Goal: Task Accomplishment & Management: Complete application form

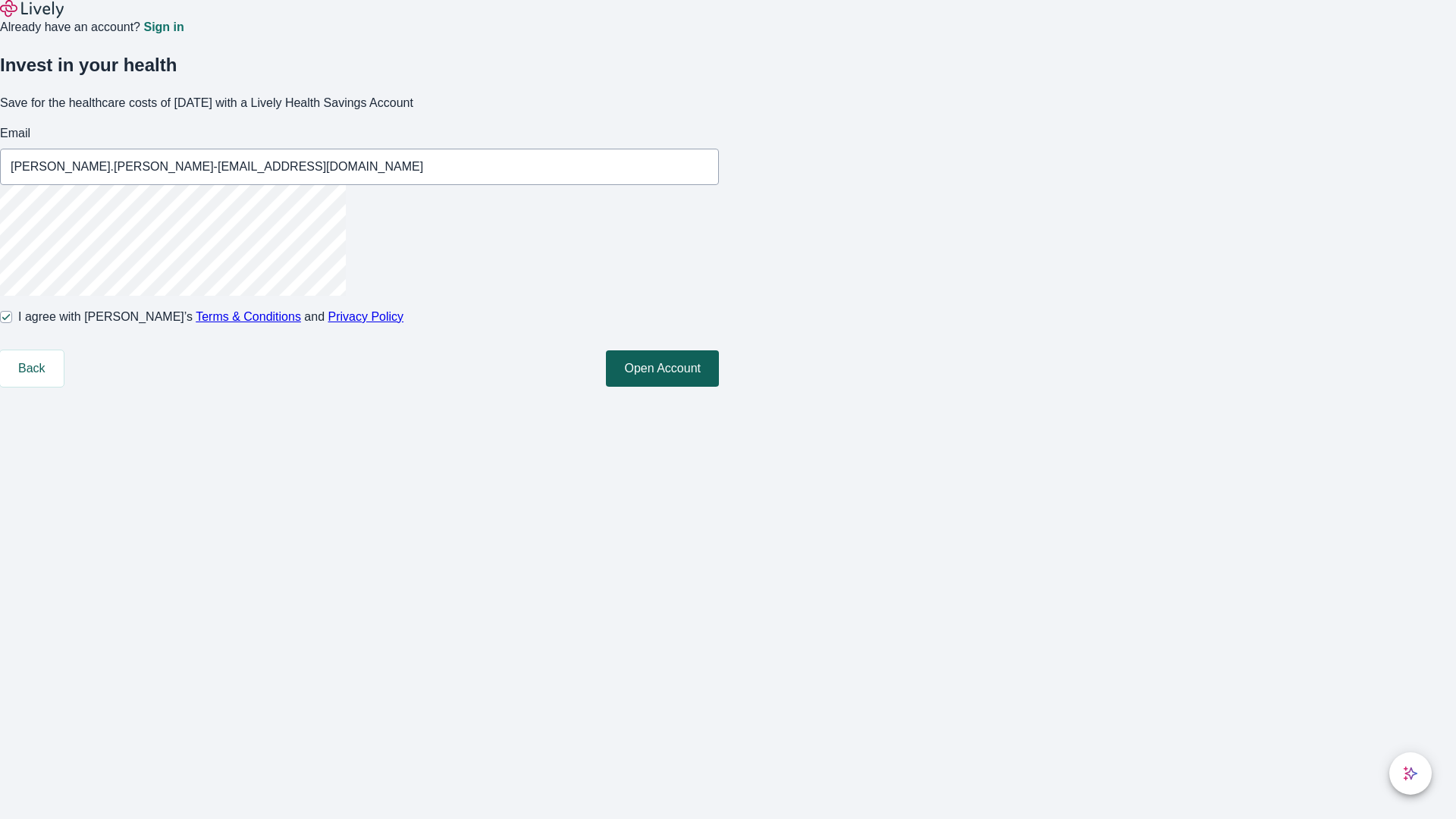
click at [719, 386] on button "Open Account" at bounding box center [662, 368] width 113 height 36
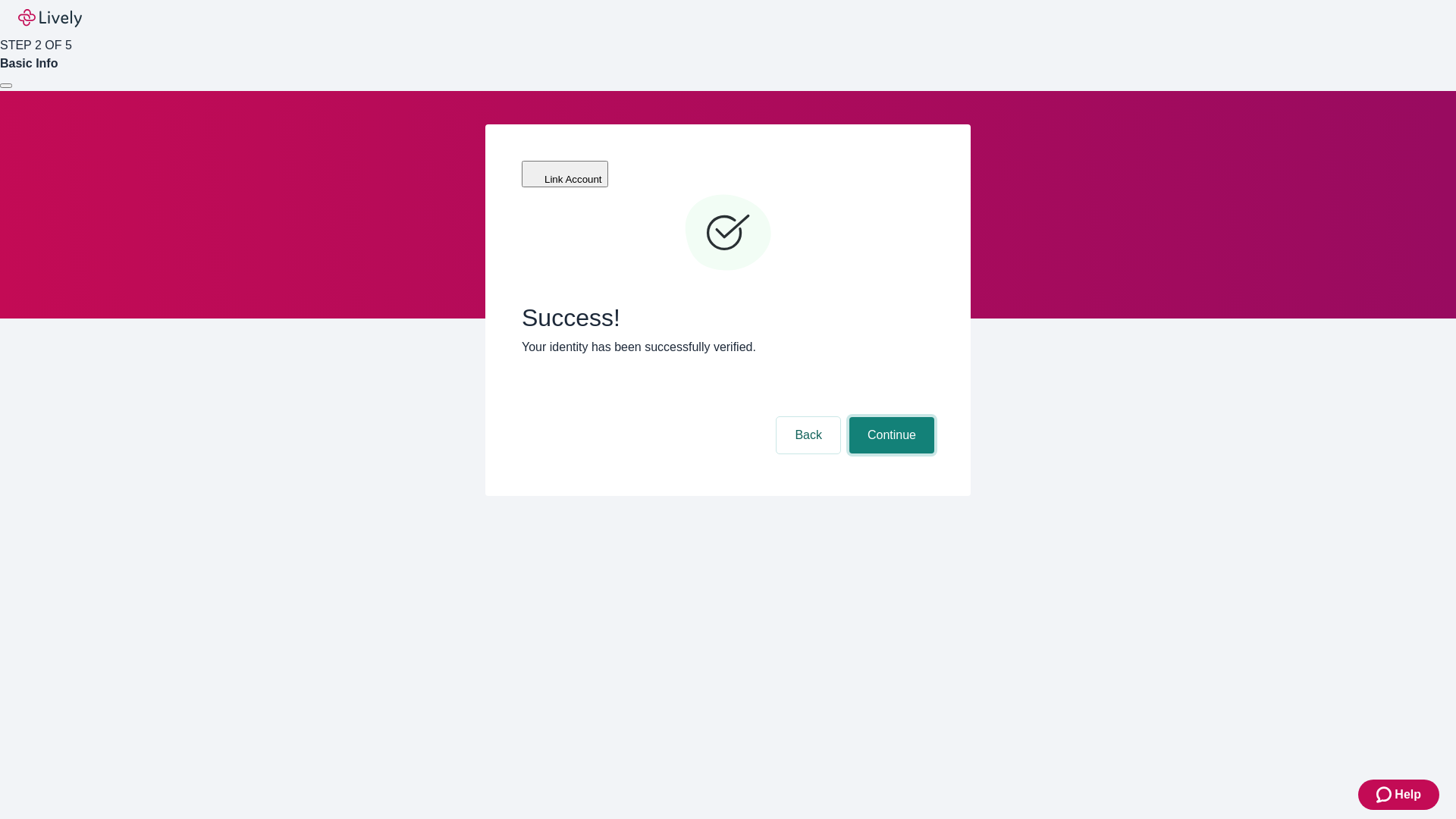
click at [890, 417] on button "Continue" at bounding box center [891, 435] width 85 height 36
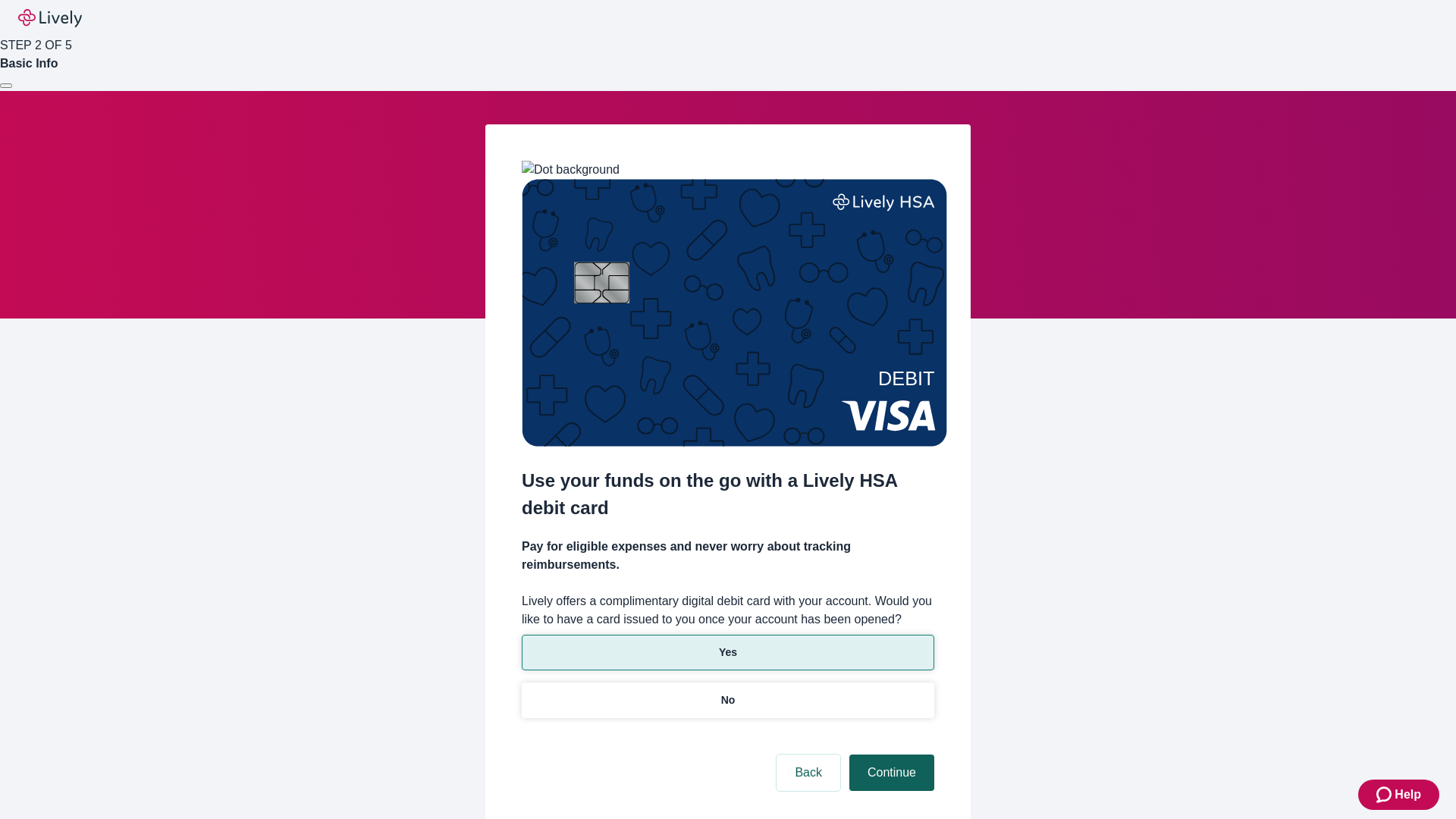
click at [727, 645] on p "Yes" at bounding box center [728, 653] width 18 height 16
click at [890, 754] on button "Continue" at bounding box center [891, 772] width 85 height 36
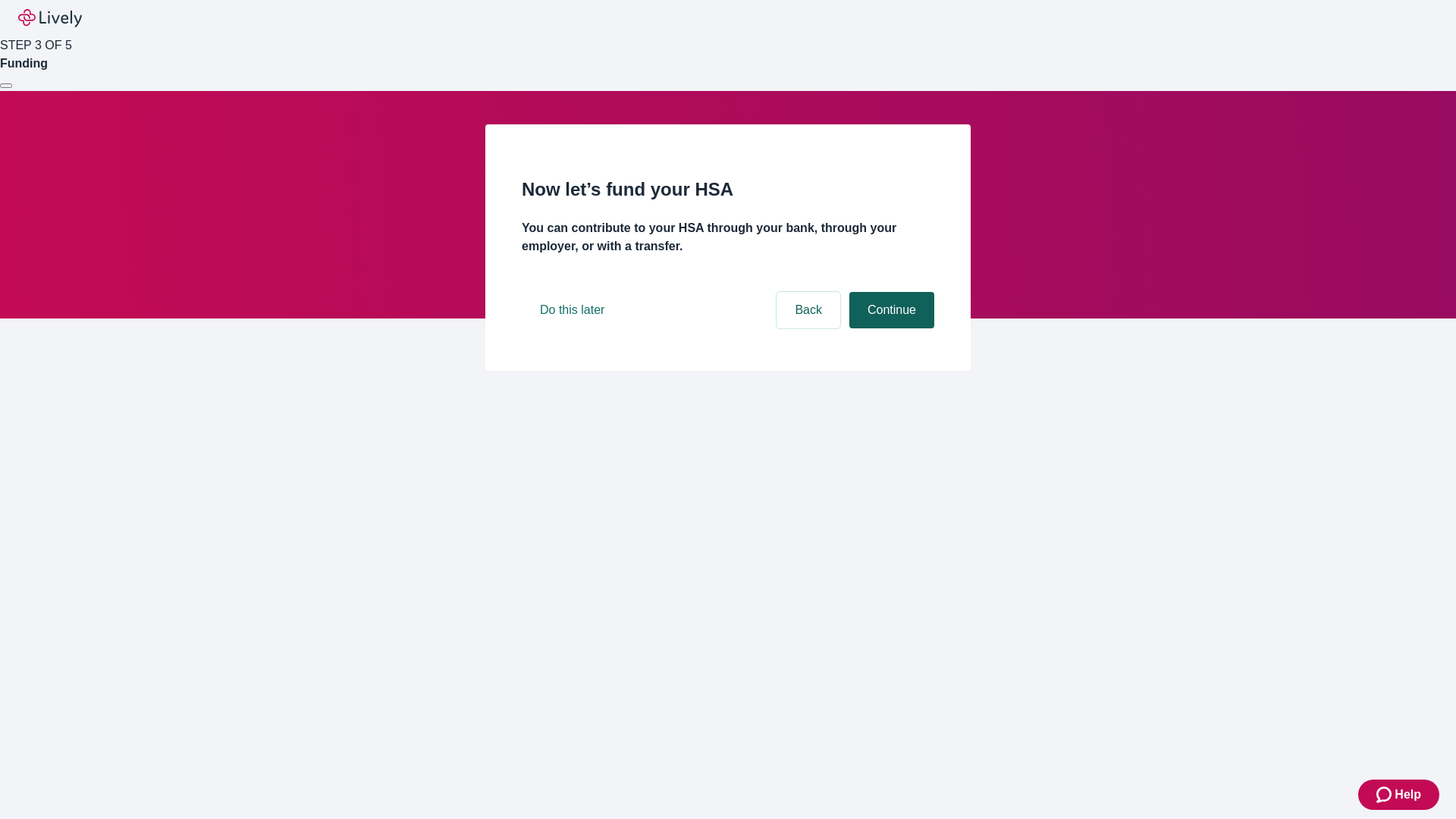
click at [890, 329] on button "Continue" at bounding box center [891, 310] width 85 height 36
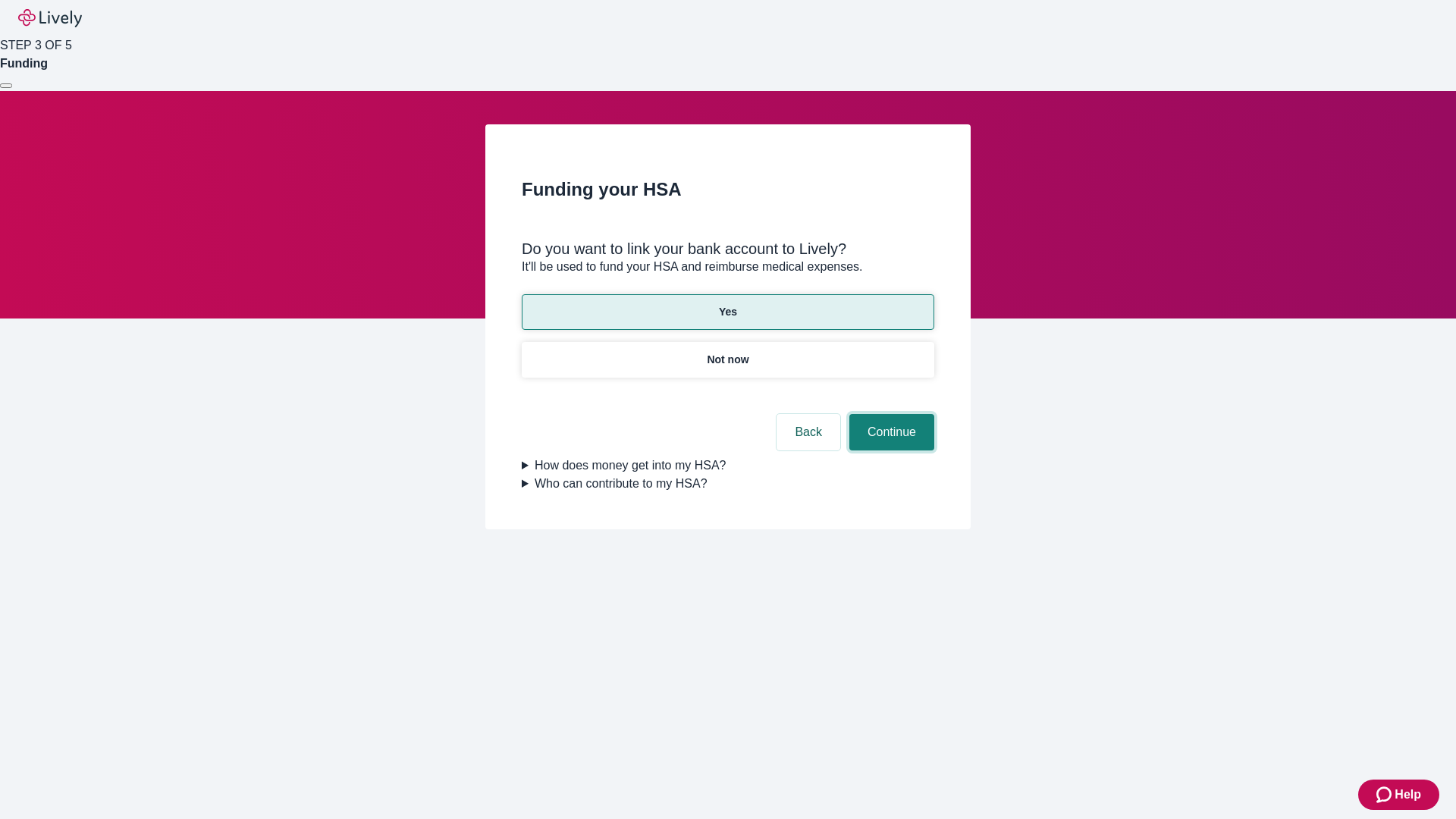
click at [890, 414] on button "Continue" at bounding box center [891, 432] width 85 height 36
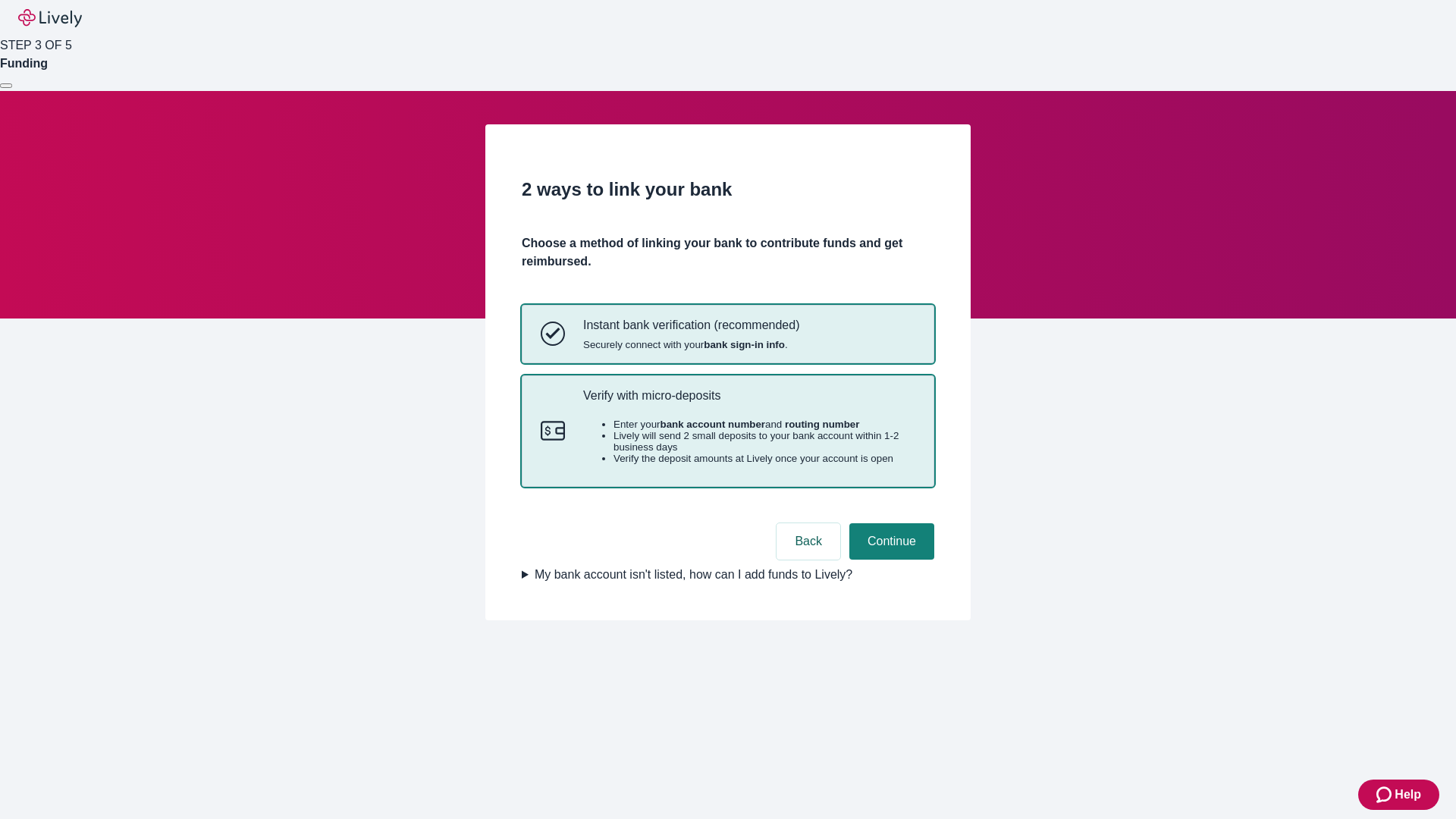
click at [749, 403] on p "Verify with micro-deposits" at bounding box center [750, 396] width 332 height 14
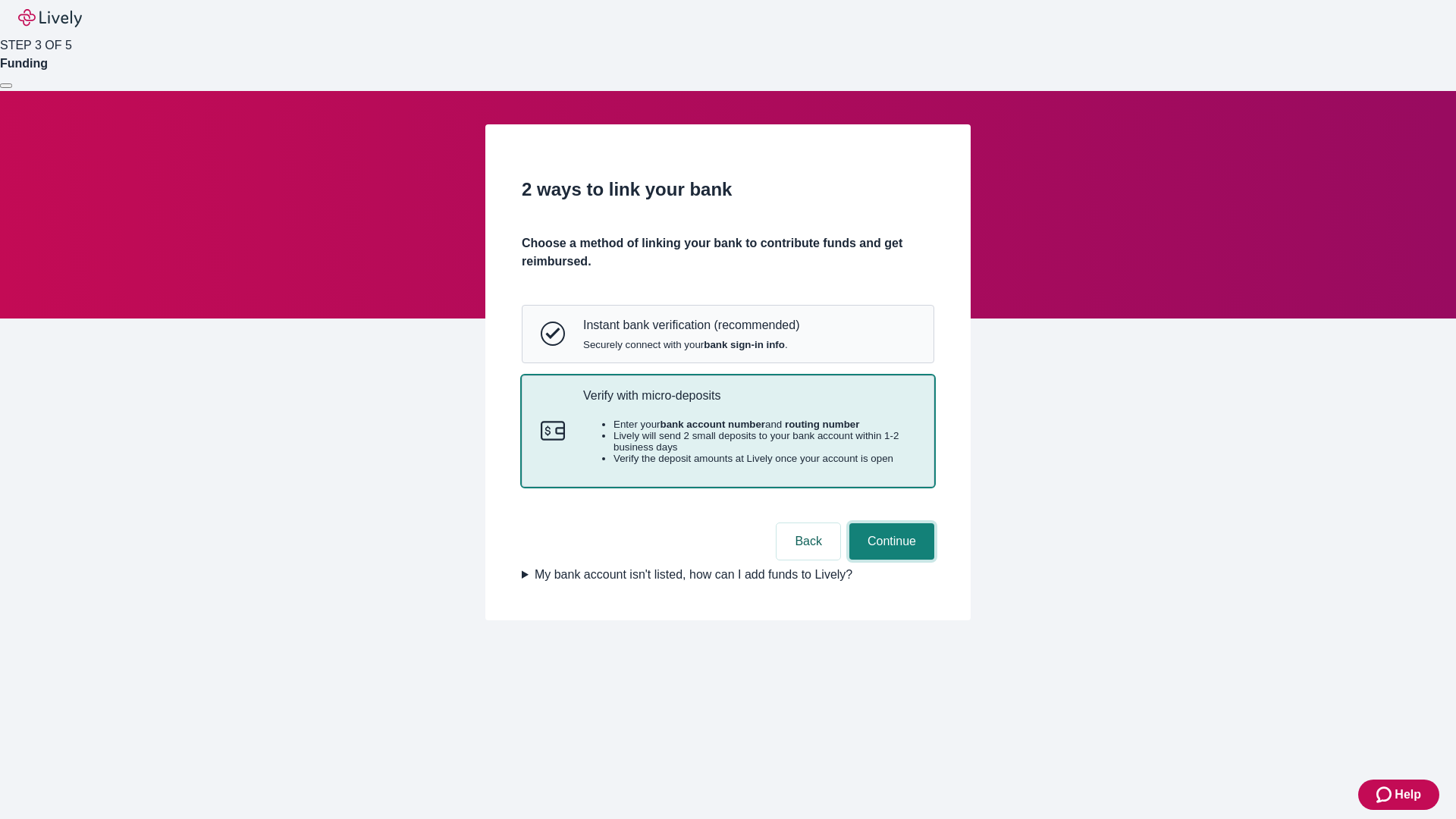
click at [890, 560] on button "Continue" at bounding box center [891, 541] width 85 height 36
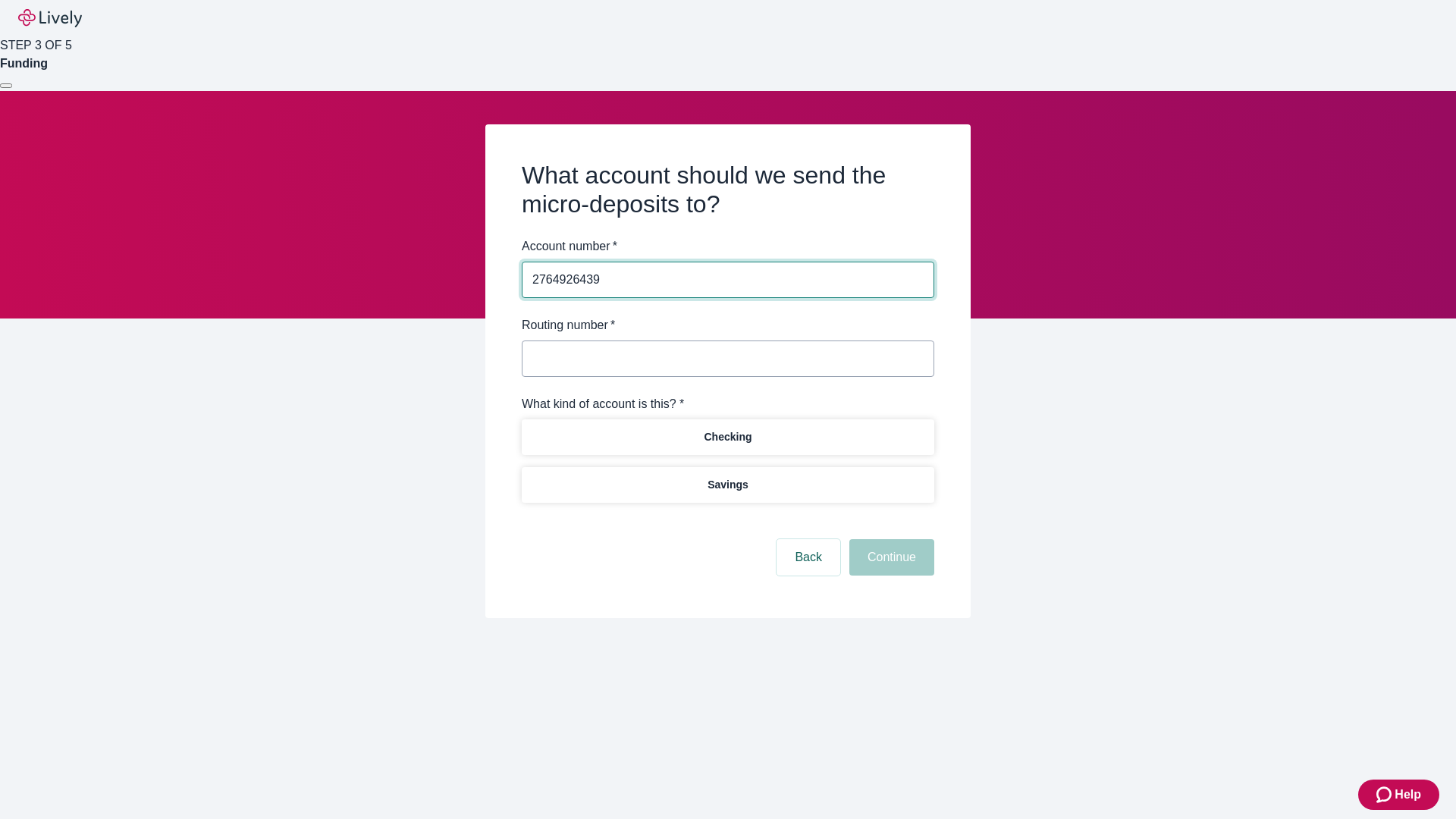
type input "2764926439"
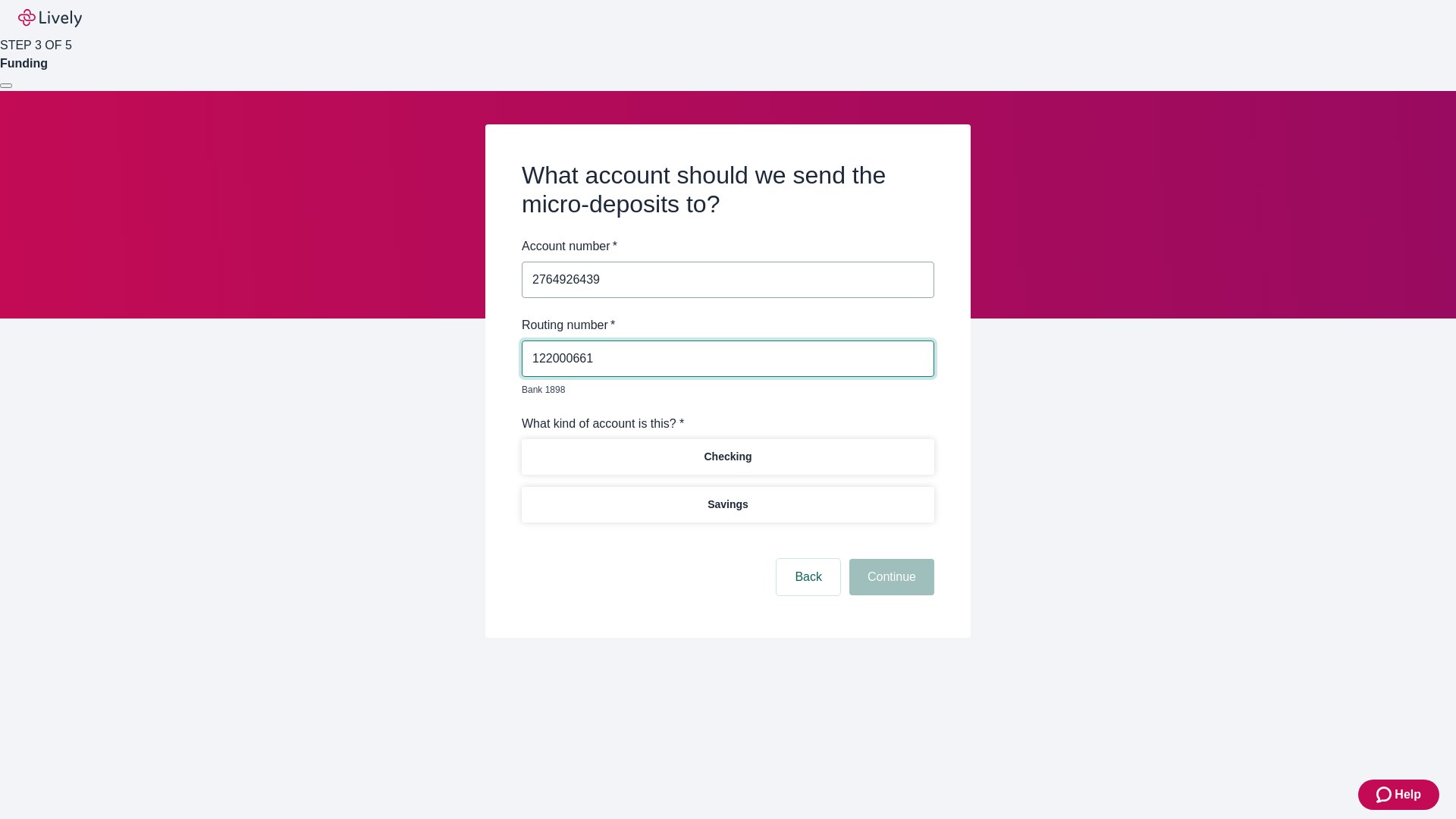
type input "122000661"
click at [727, 449] on p "Checking" at bounding box center [727, 457] width 48 height 16
click at [890, 560] on button "Continue" at bounding box center [891, 577] width 85 height 36
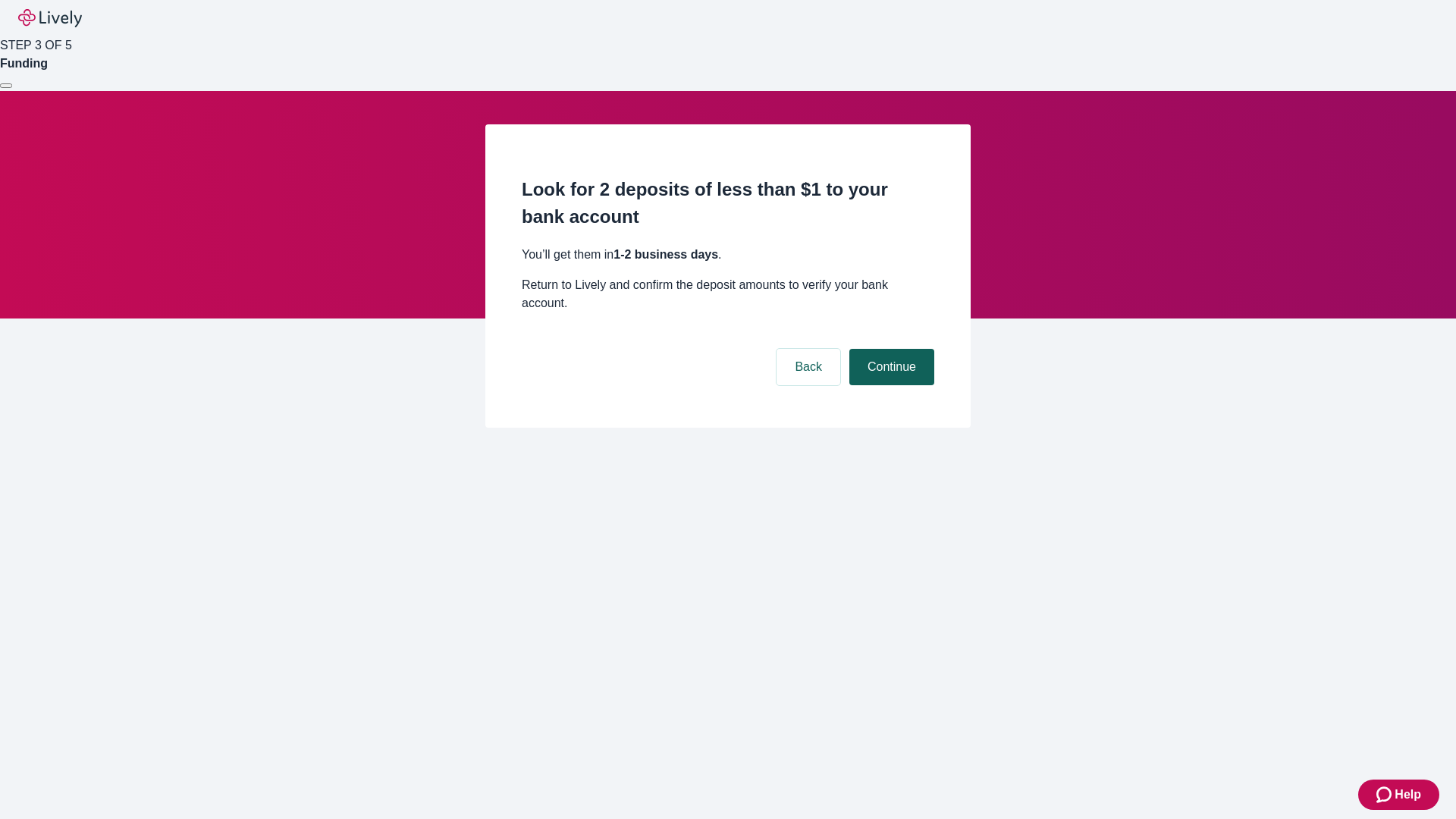
click at [890, 349] on button "Continue" at bounding box center [891, 367] width 85 height 36
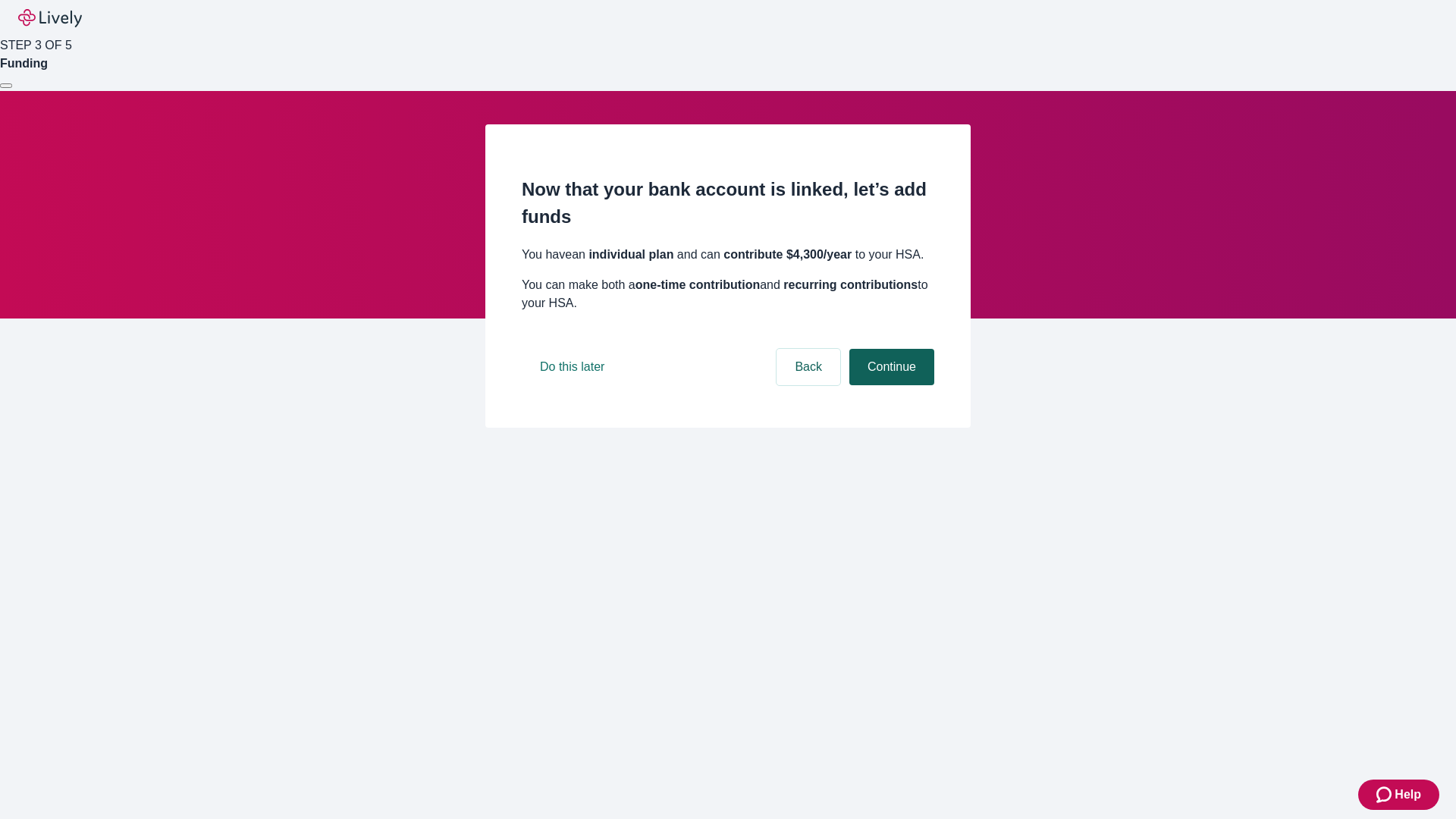
click at [890, 385] on button "Continue" at bounding box center [891, 367] width 85 height 36
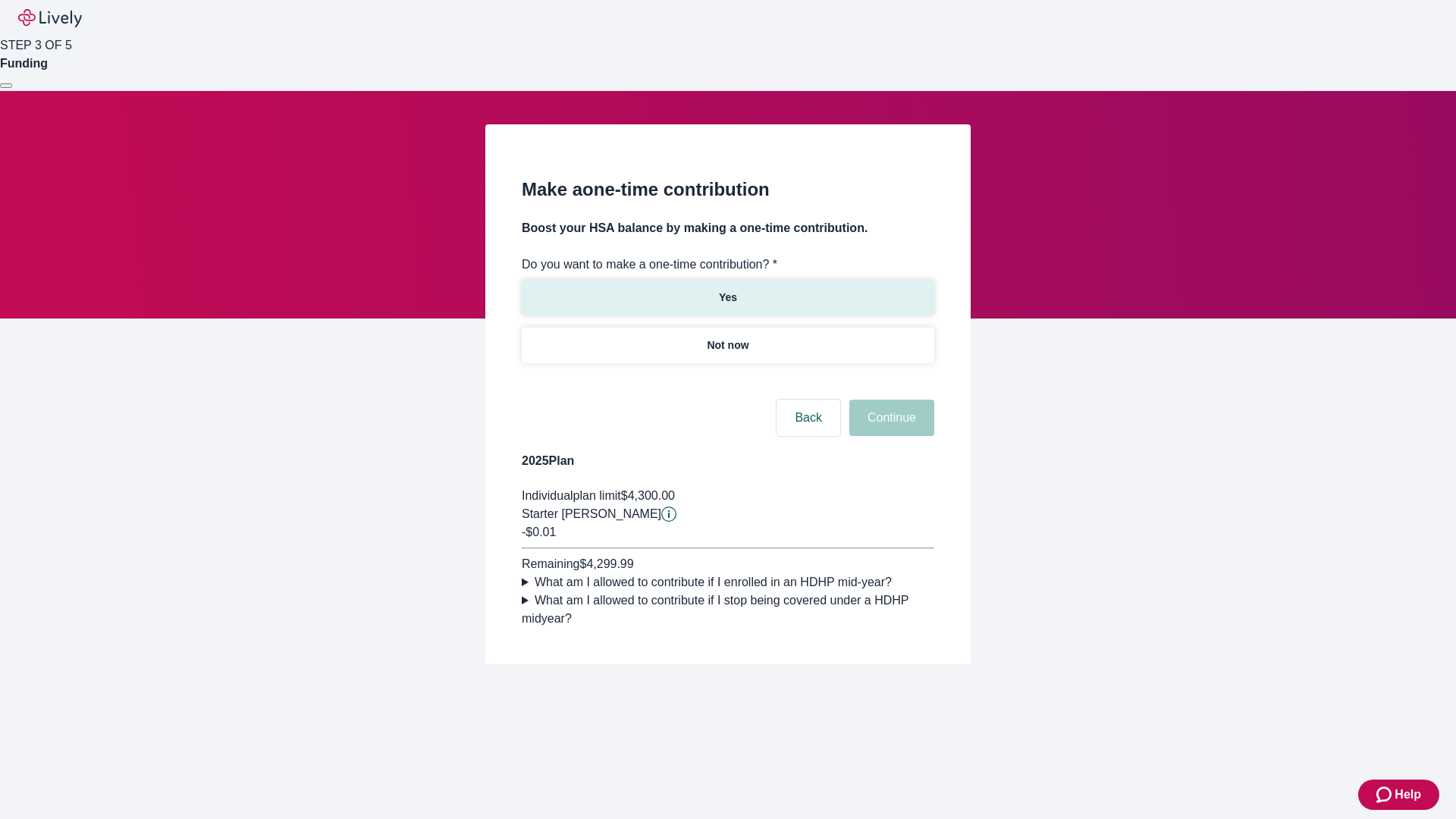
click at [727, 290] on p "Yes" at bounding box center [728, 298] width 18 height 16
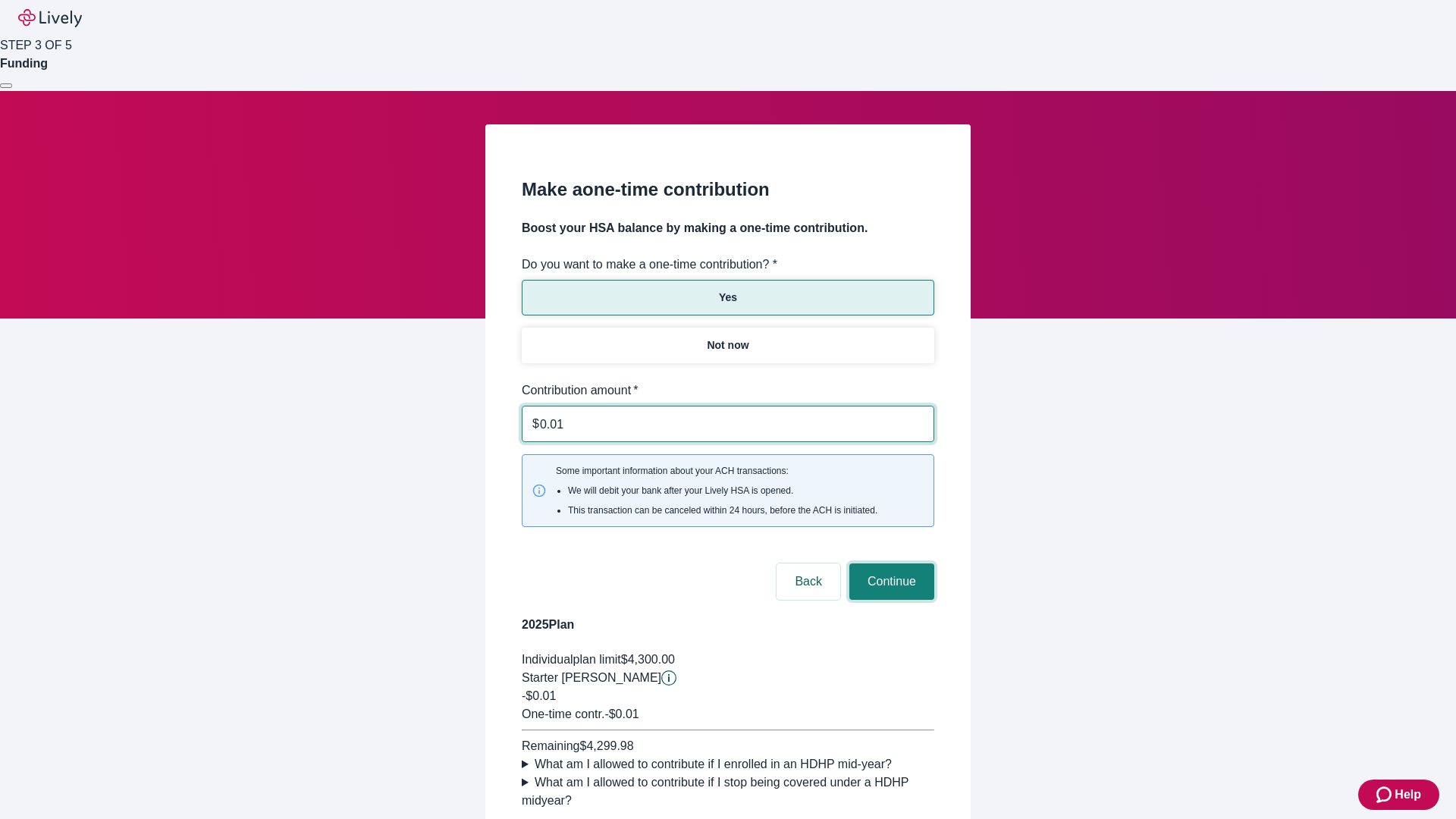
click at [890, 563] on button "Continue" at bounding box center [891, 582] width 85 height 36
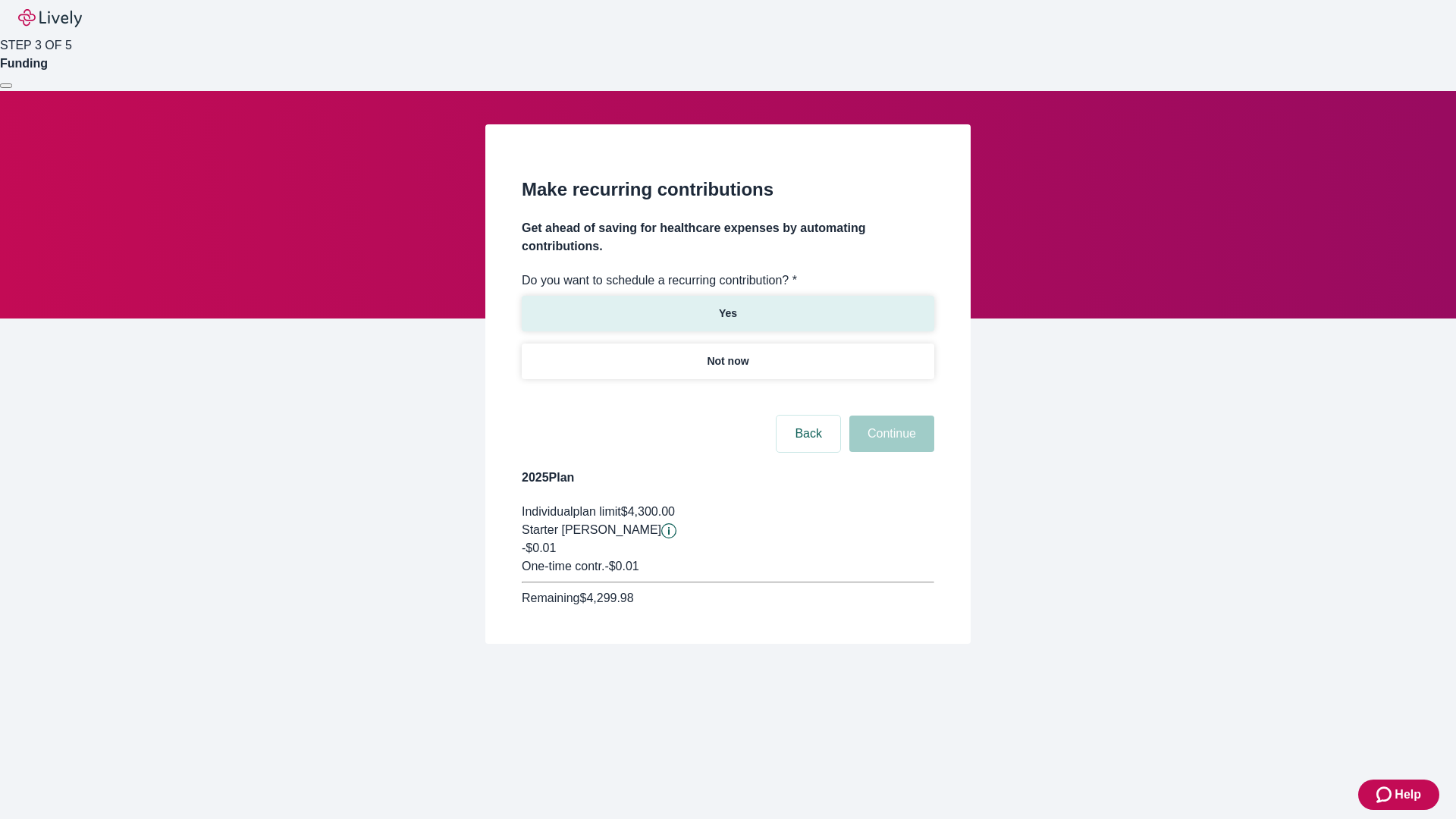
click at [727, 305] on p "Yes" at bounding box center [728, 313] width 18 height 16
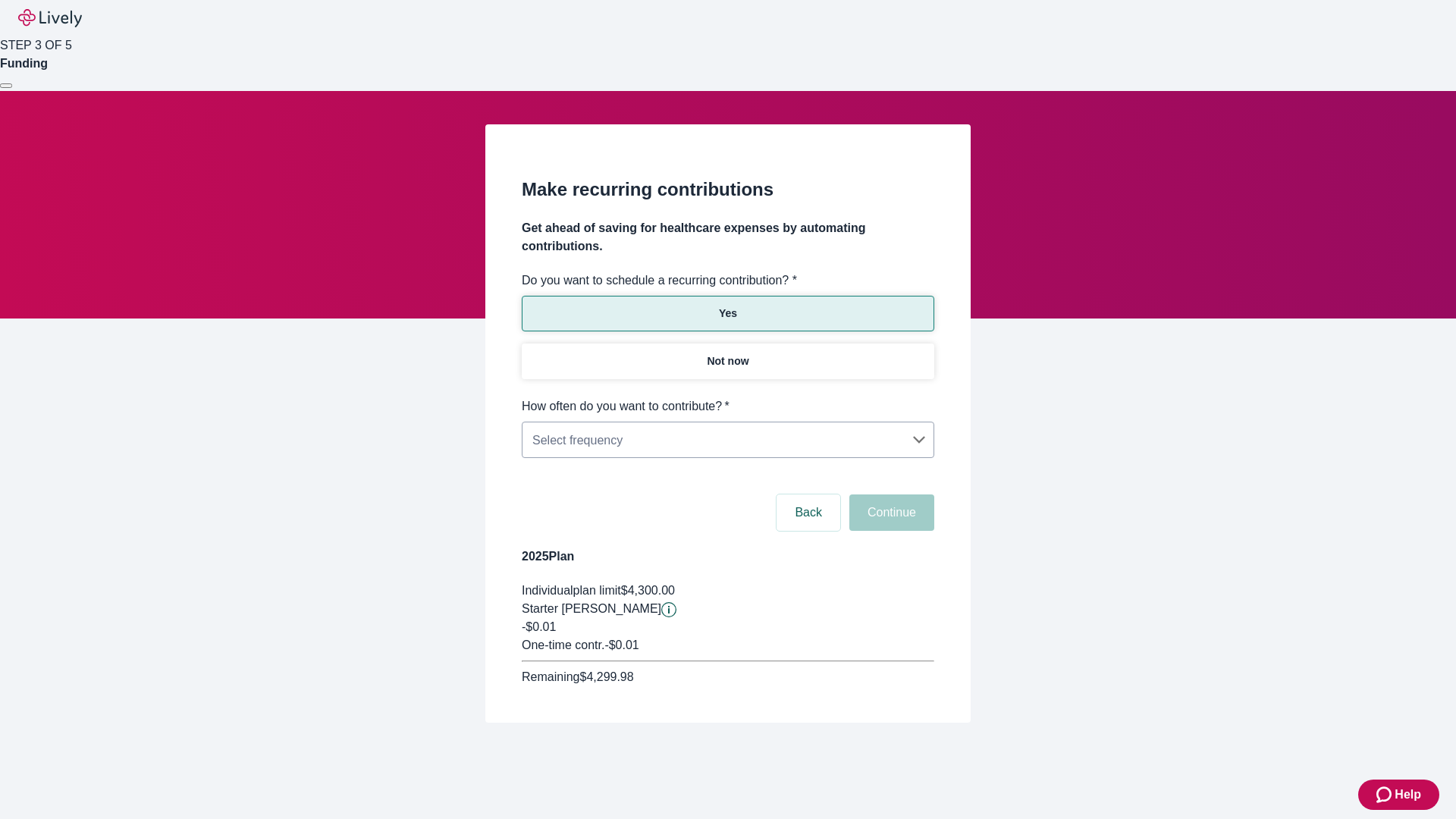
click at [727, 397] on body "Help STEP 3 OF 5 Funding Make recurring contributions Get ahead of saving for h…" at bounding box center [728, 397] width 1456 height 796
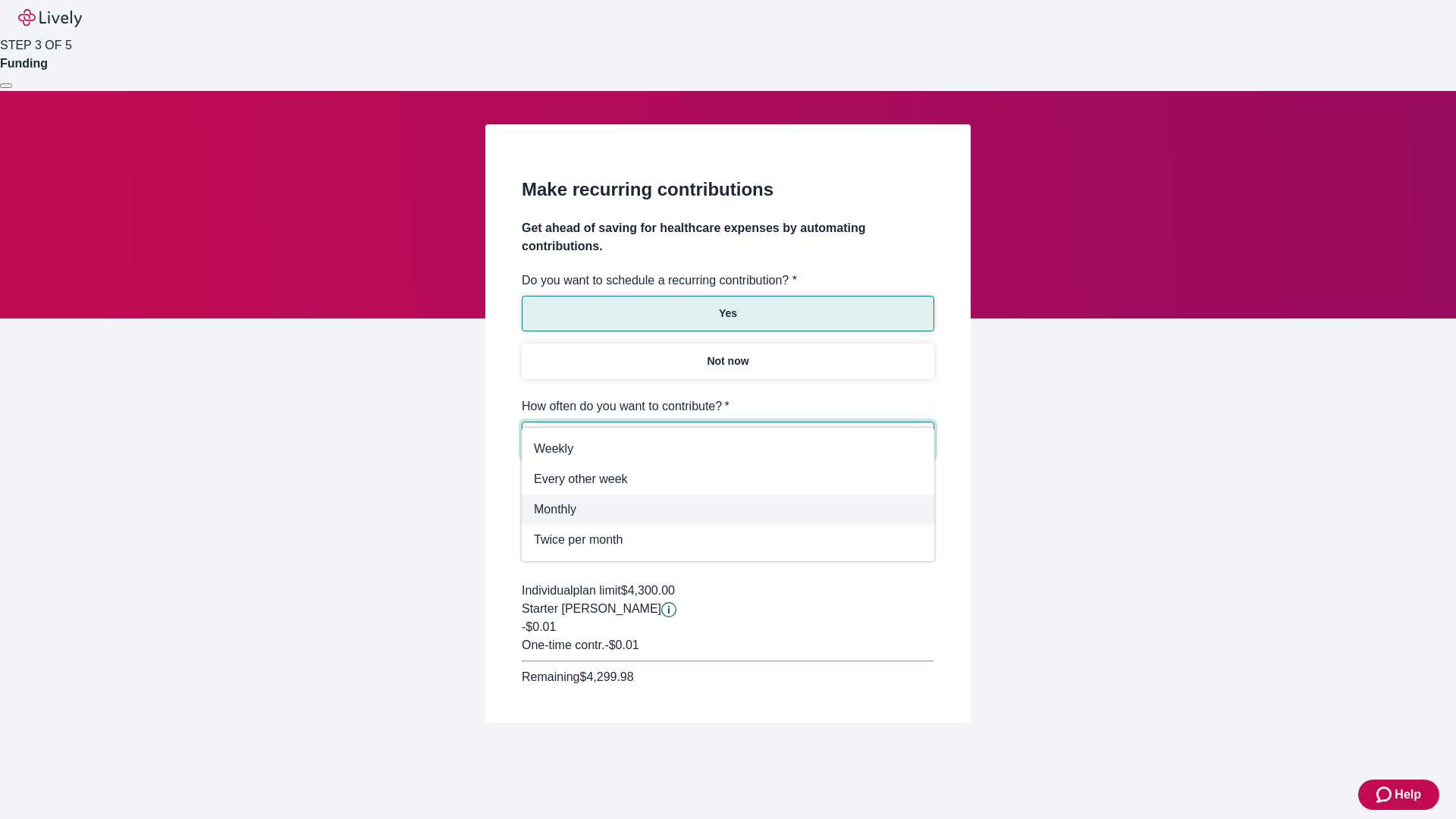
click at [728, 509] on span "Monthly" at bounding box center [728, 509] width 388 height 18
type input "Monthly"
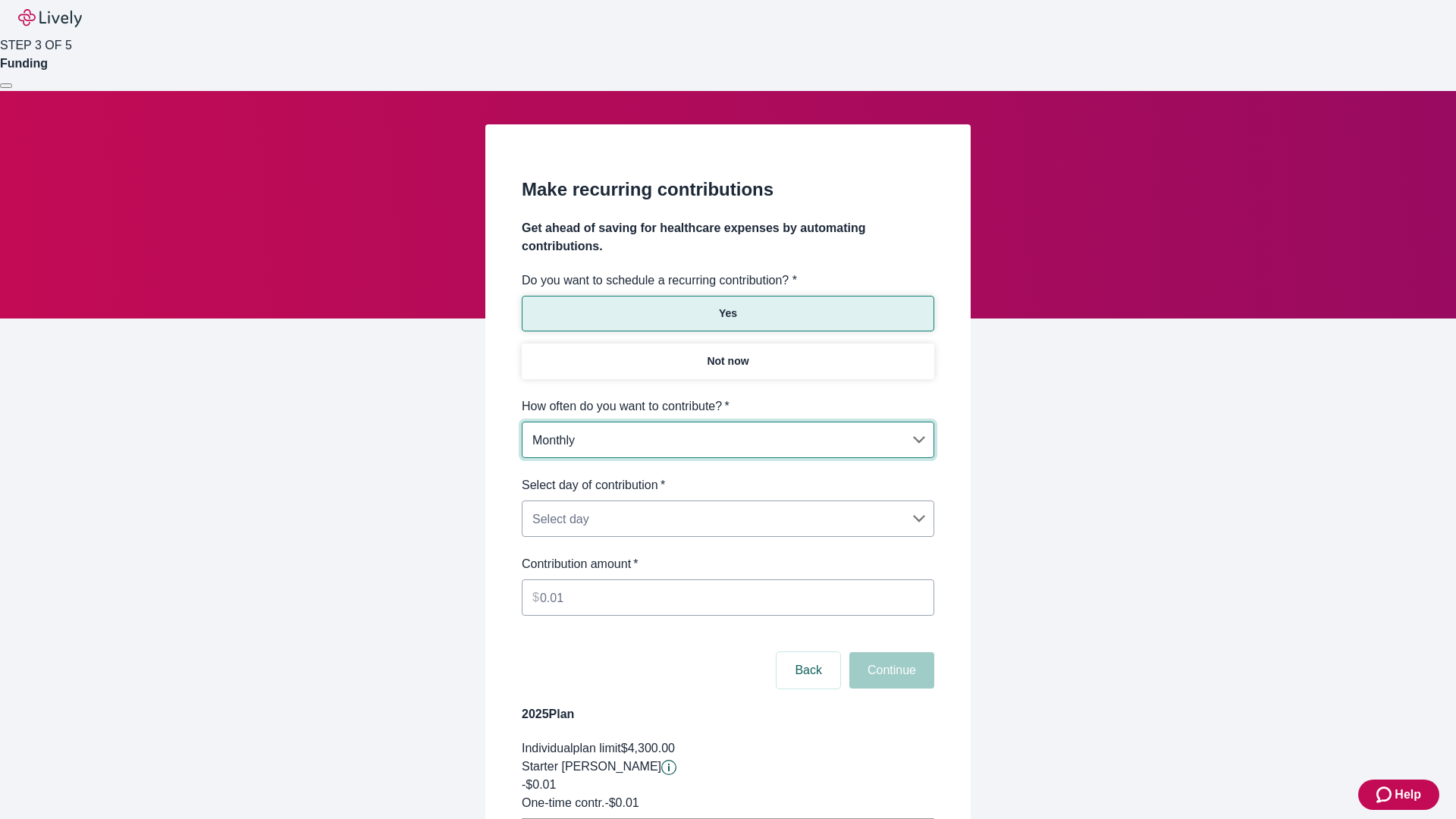
click at [727, 476] on body "Help STEP 3 OF 5 Funding Make recurring contributions Get ahead of saving for h…" at bounding box center [728, 476] width 1456 height 953
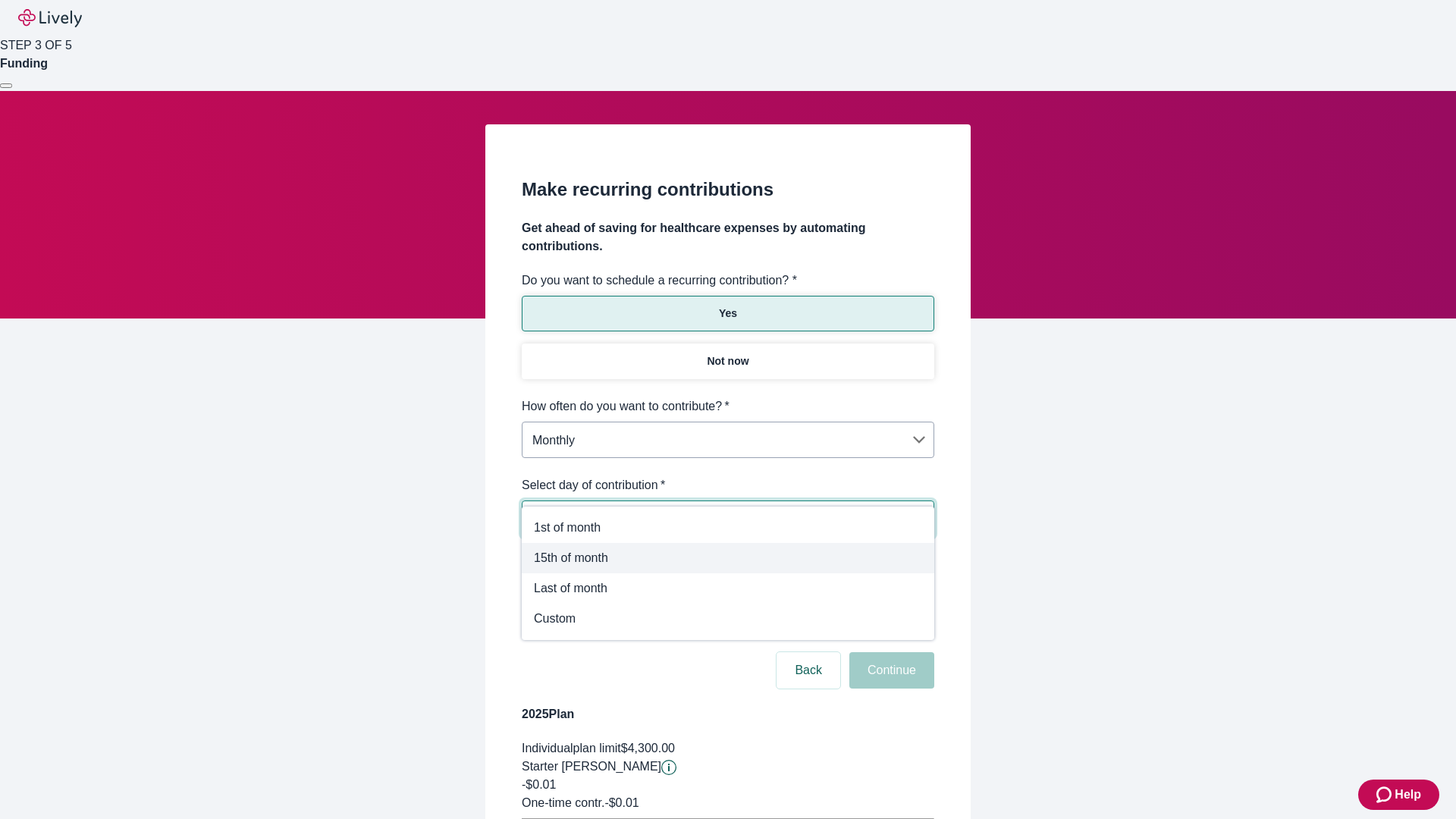
click at [728, 558] on span "15th of month" at bounding box center [728, 558] width 388 height 18
type input "Monthly15th"
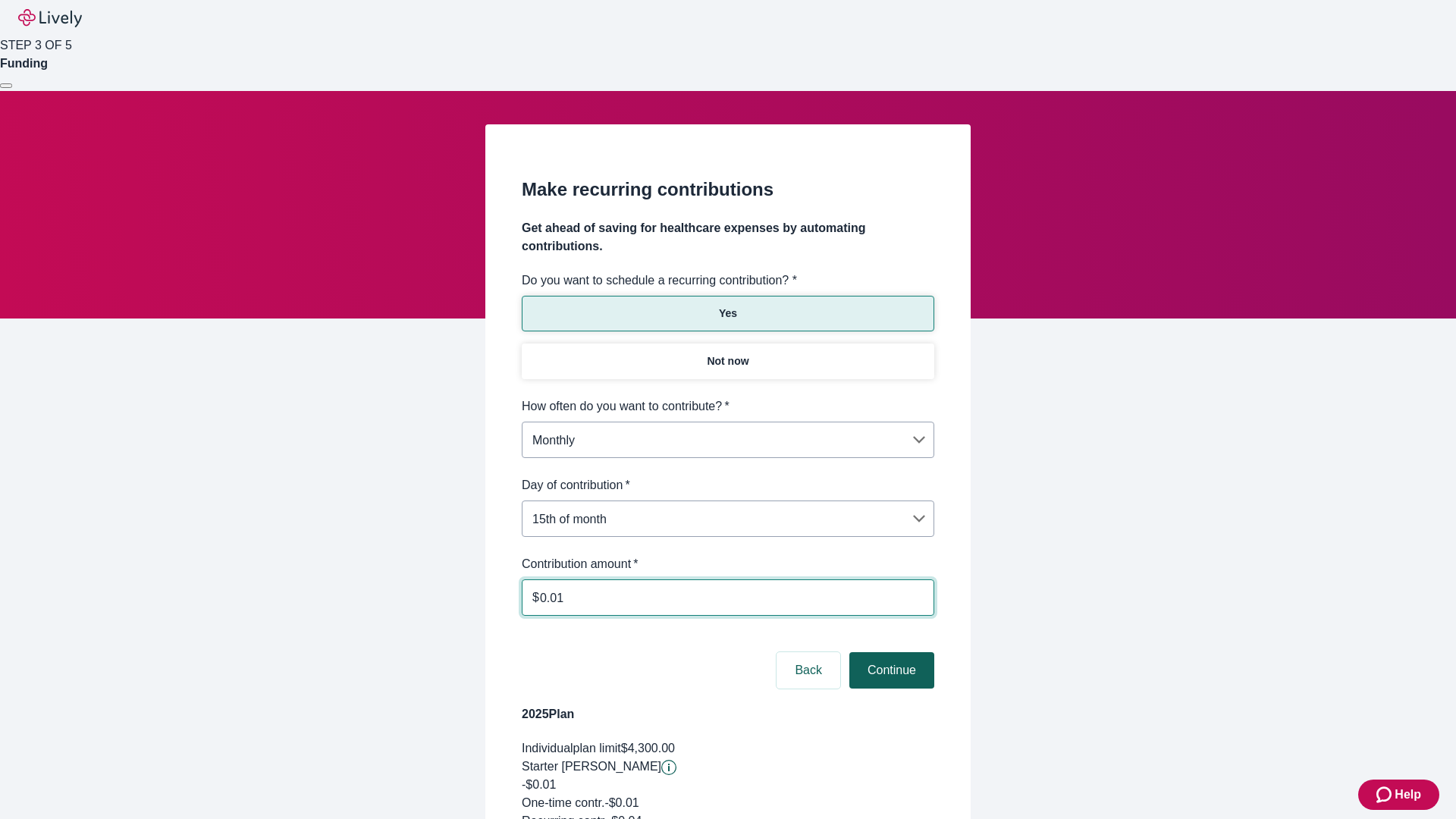
click at [890, 652] on button "Continue" at bounding box center [891, 670] width 85 height 36
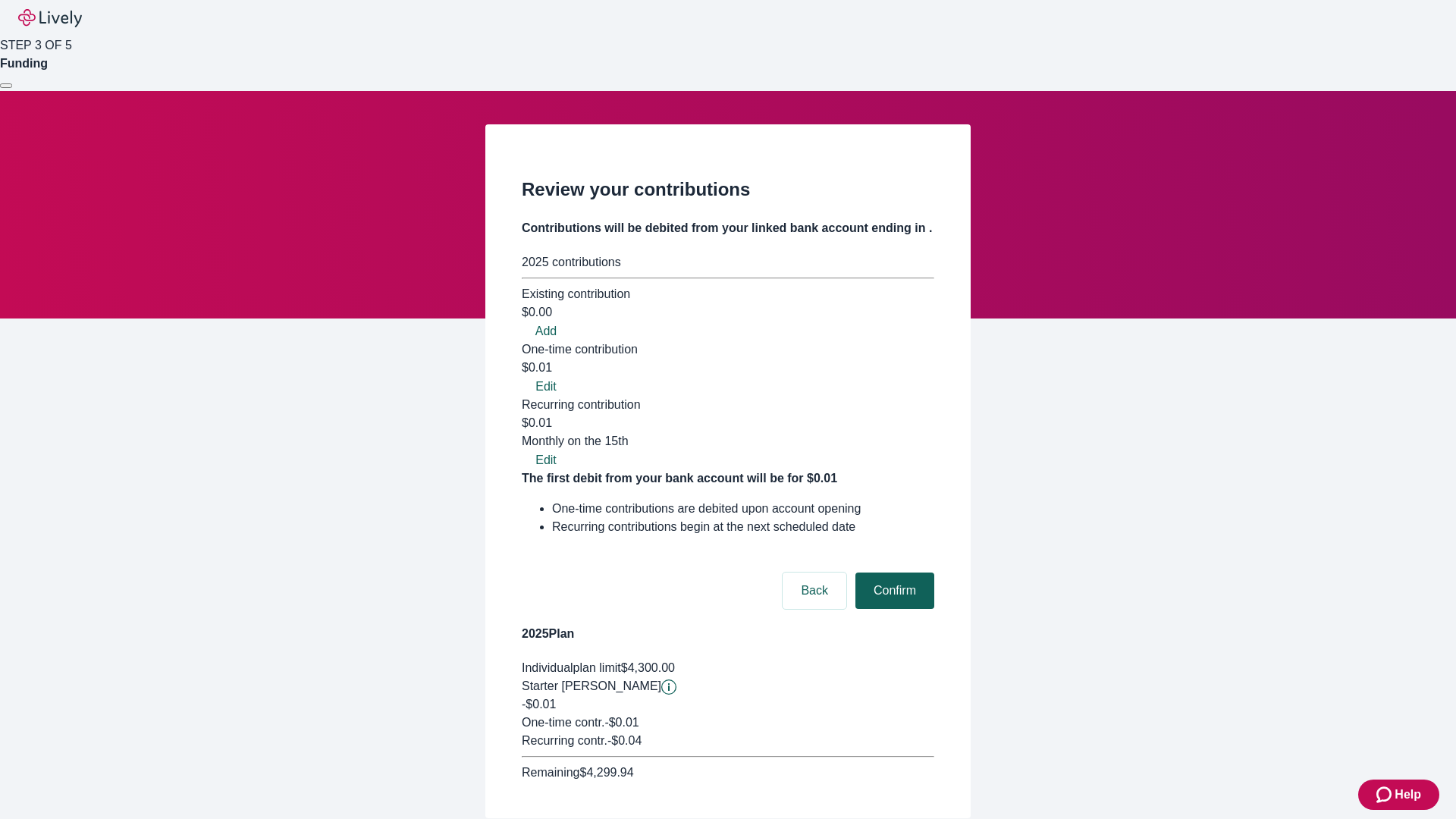
click at [892, 572] on button "Confirm" at bounding box center [894, 591] width 79 height 36
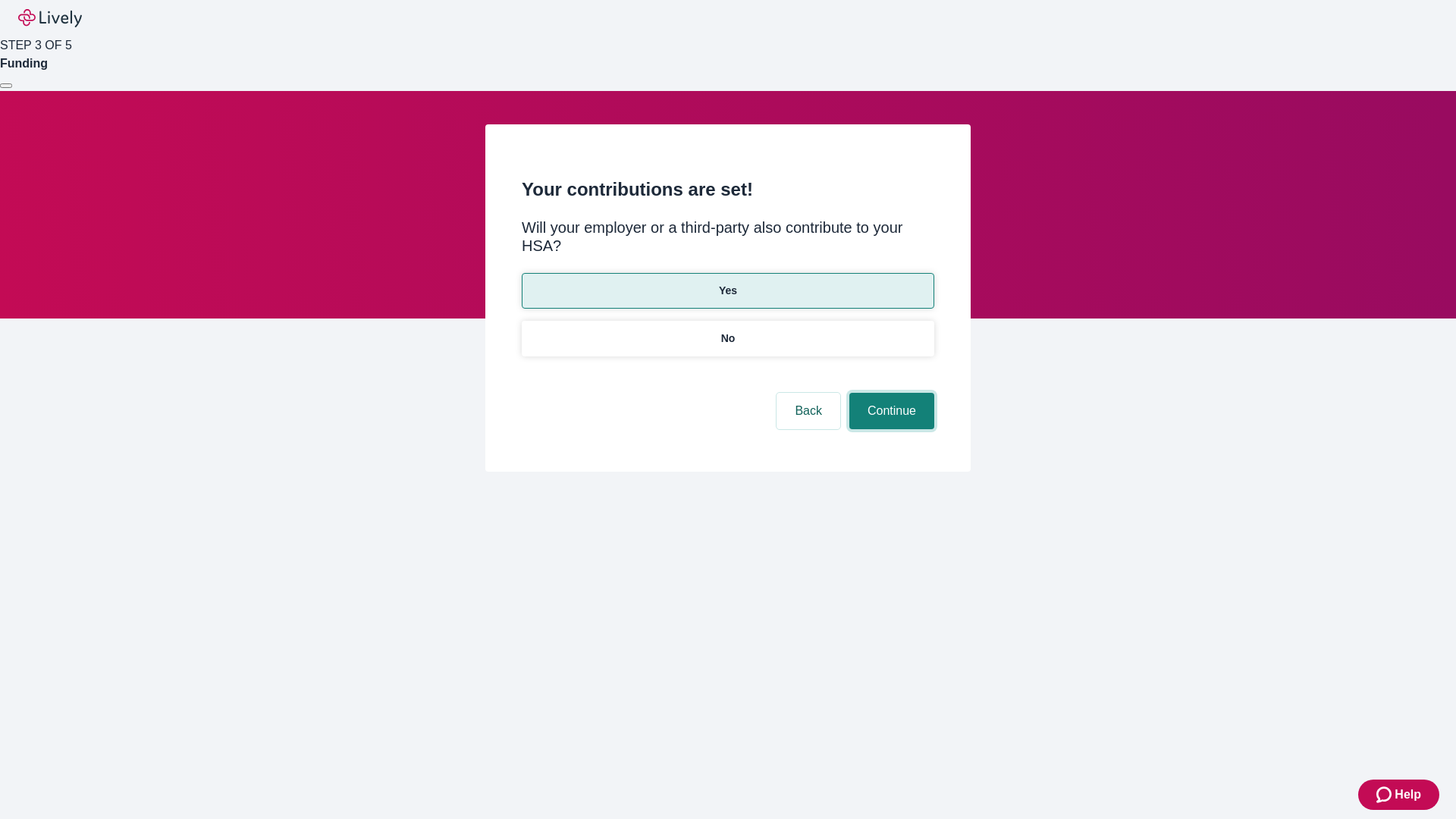
click at [890, 393] on button "Continue" at bounding box center [891, 411] width 85 height 36
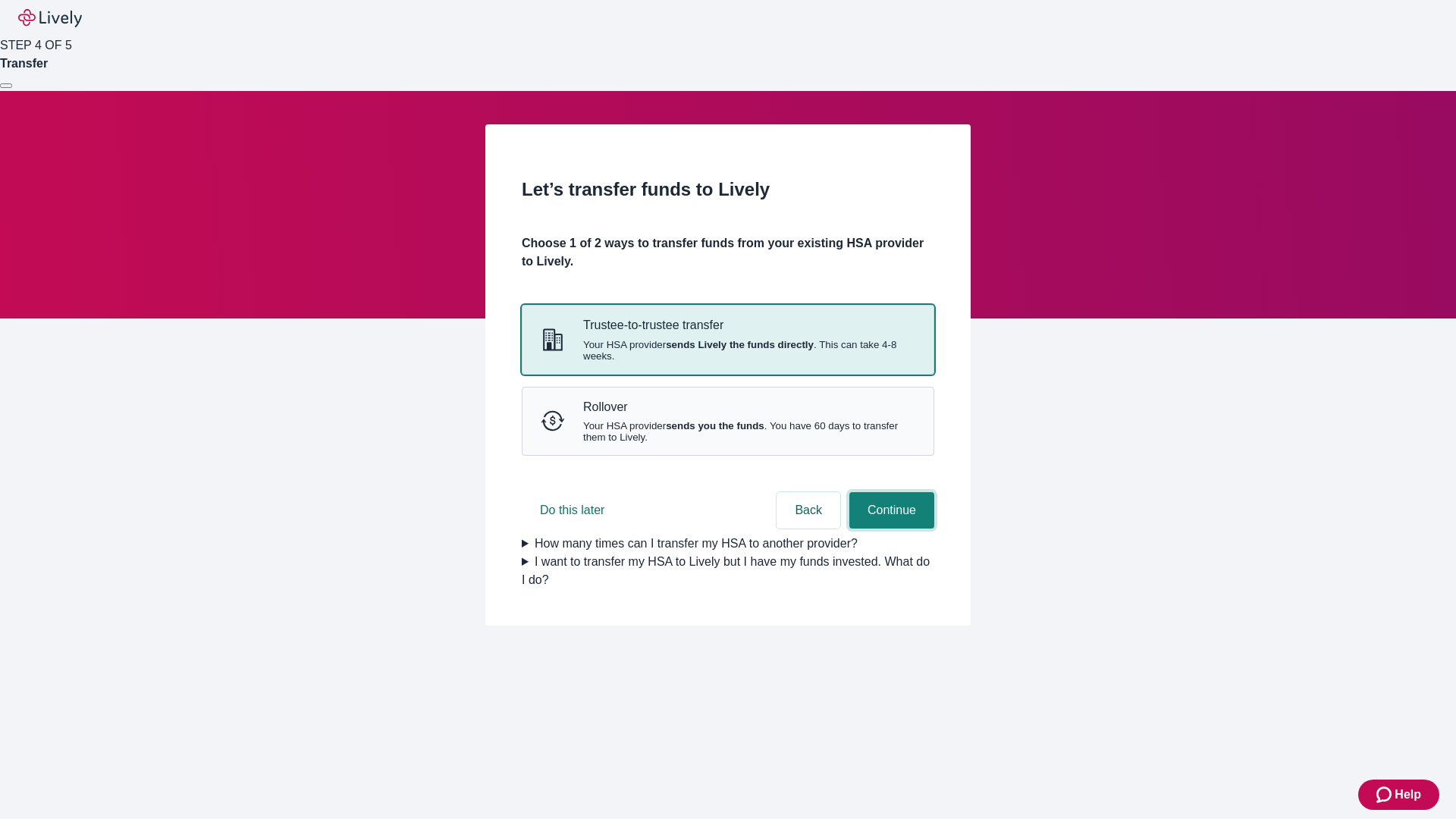
click at [890, 528] on button "Continue" at bounding box center [891, 510] width 85 height 36
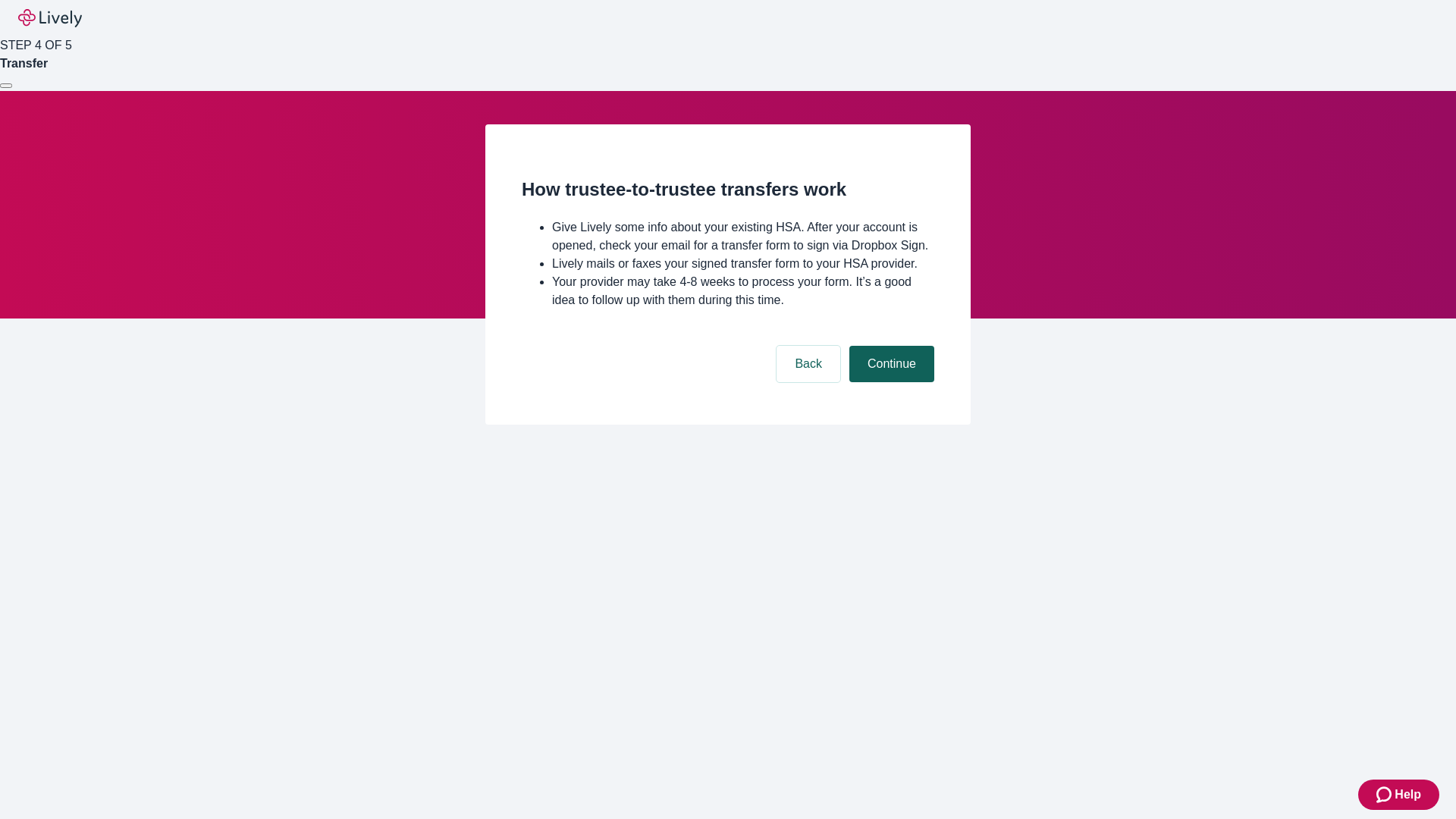
click at [890, 382] on button "Continue" at bounding box center [891, 364] width 85 height 36
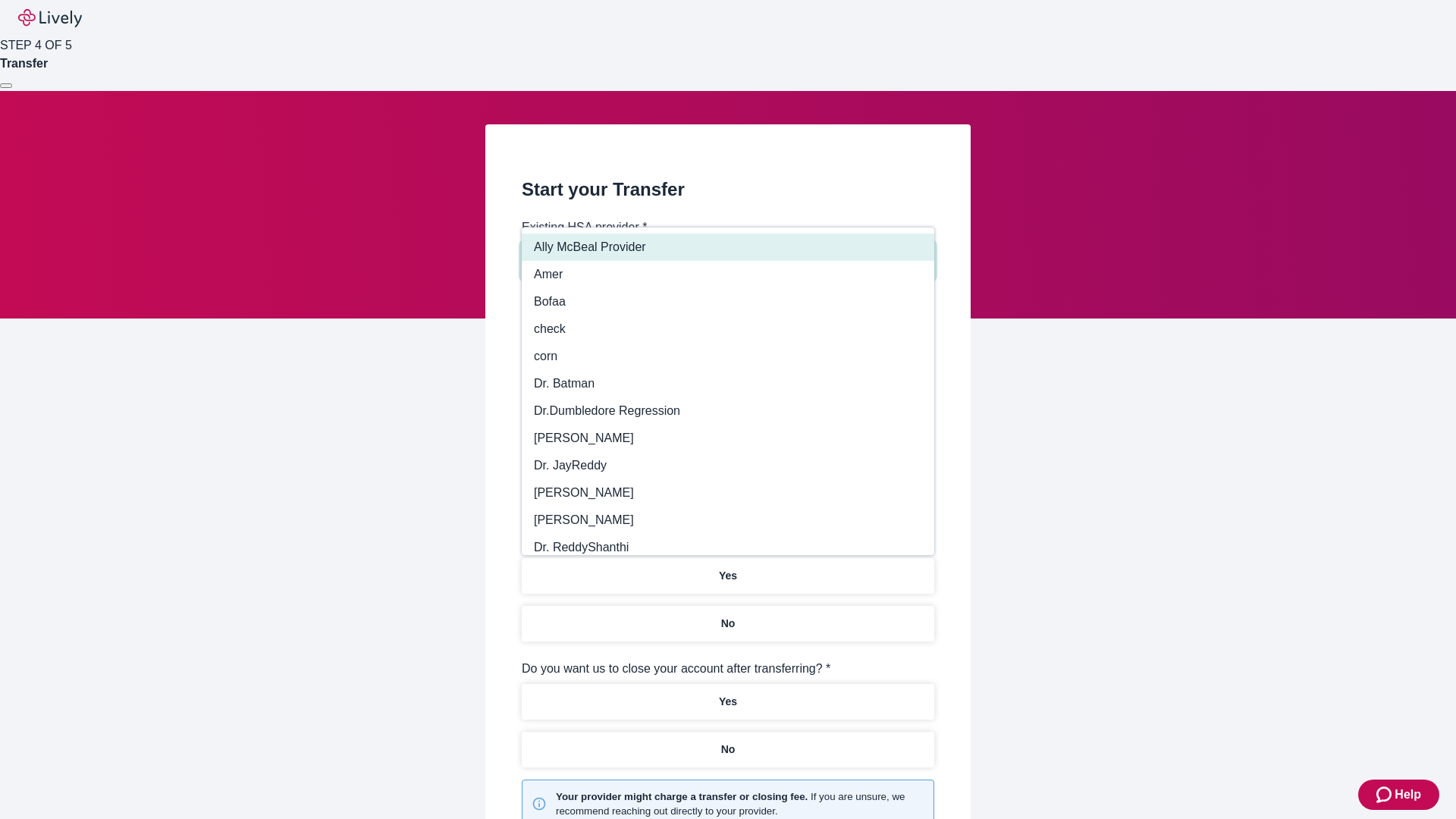
type input "Other"
type input "Health Equity"
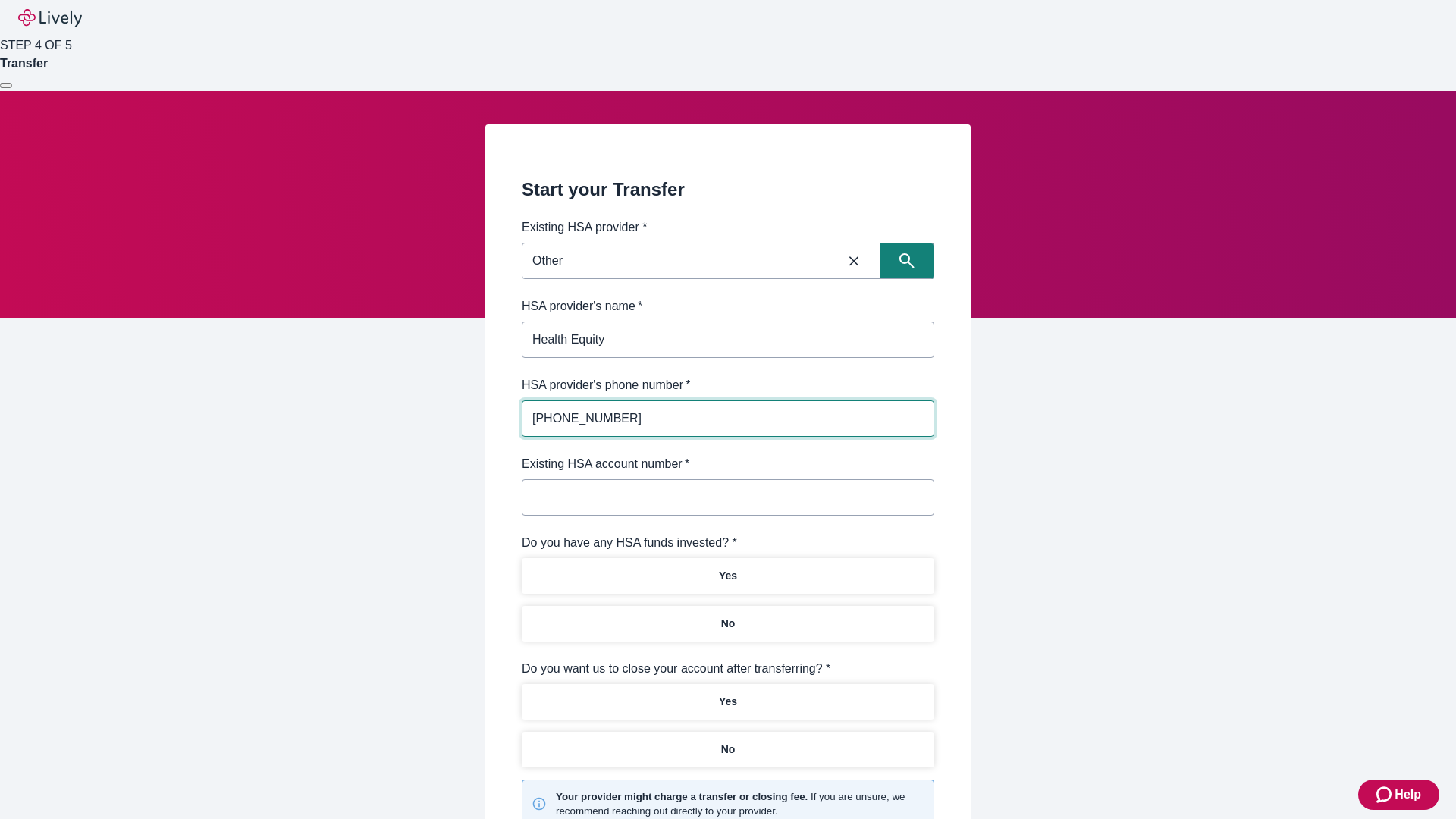
type input "(434) 343-4344"
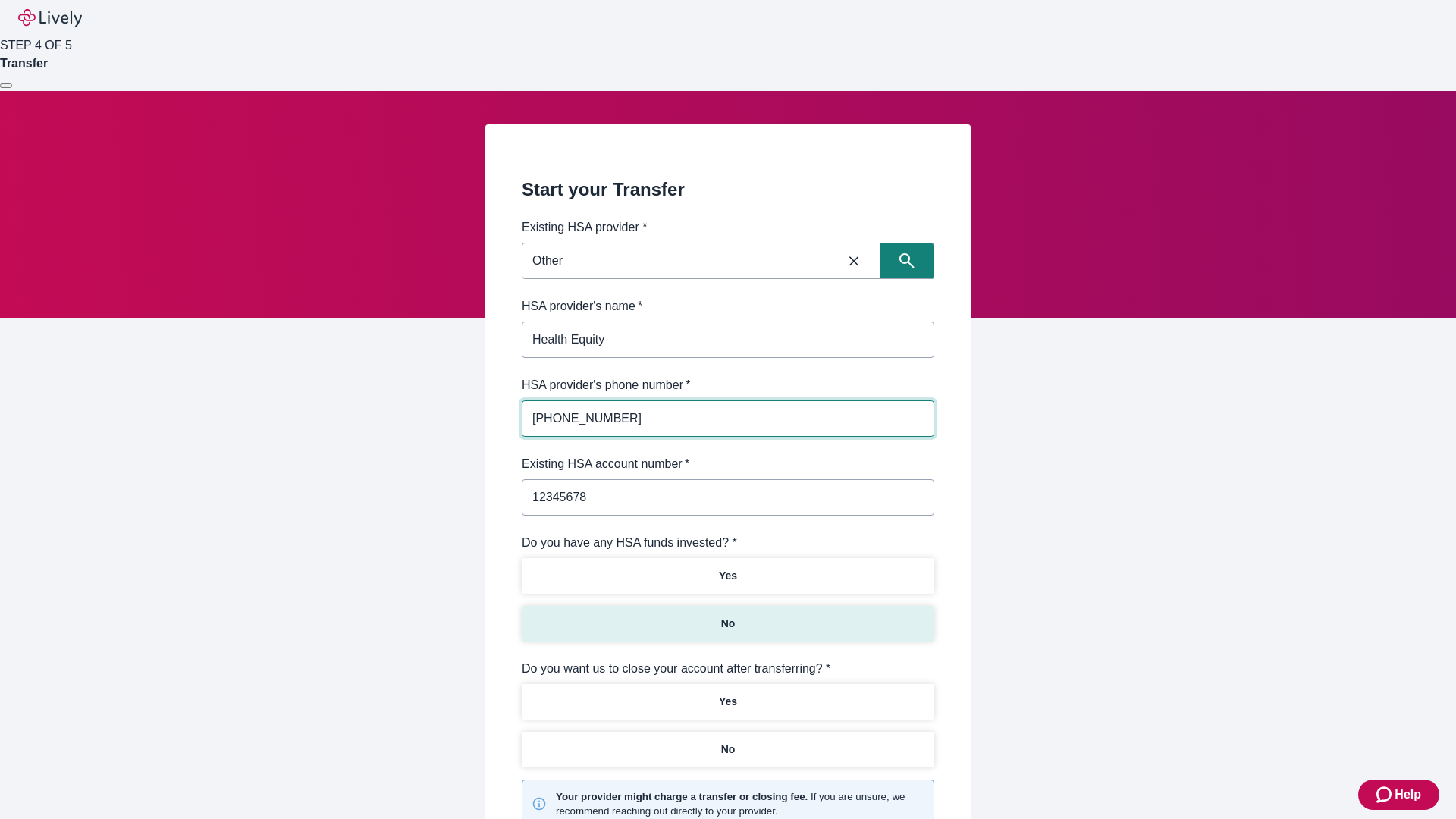
type input "12345678"
click at [727, 616] on p "No" at bounding box center [728, 624] width 14 height 16
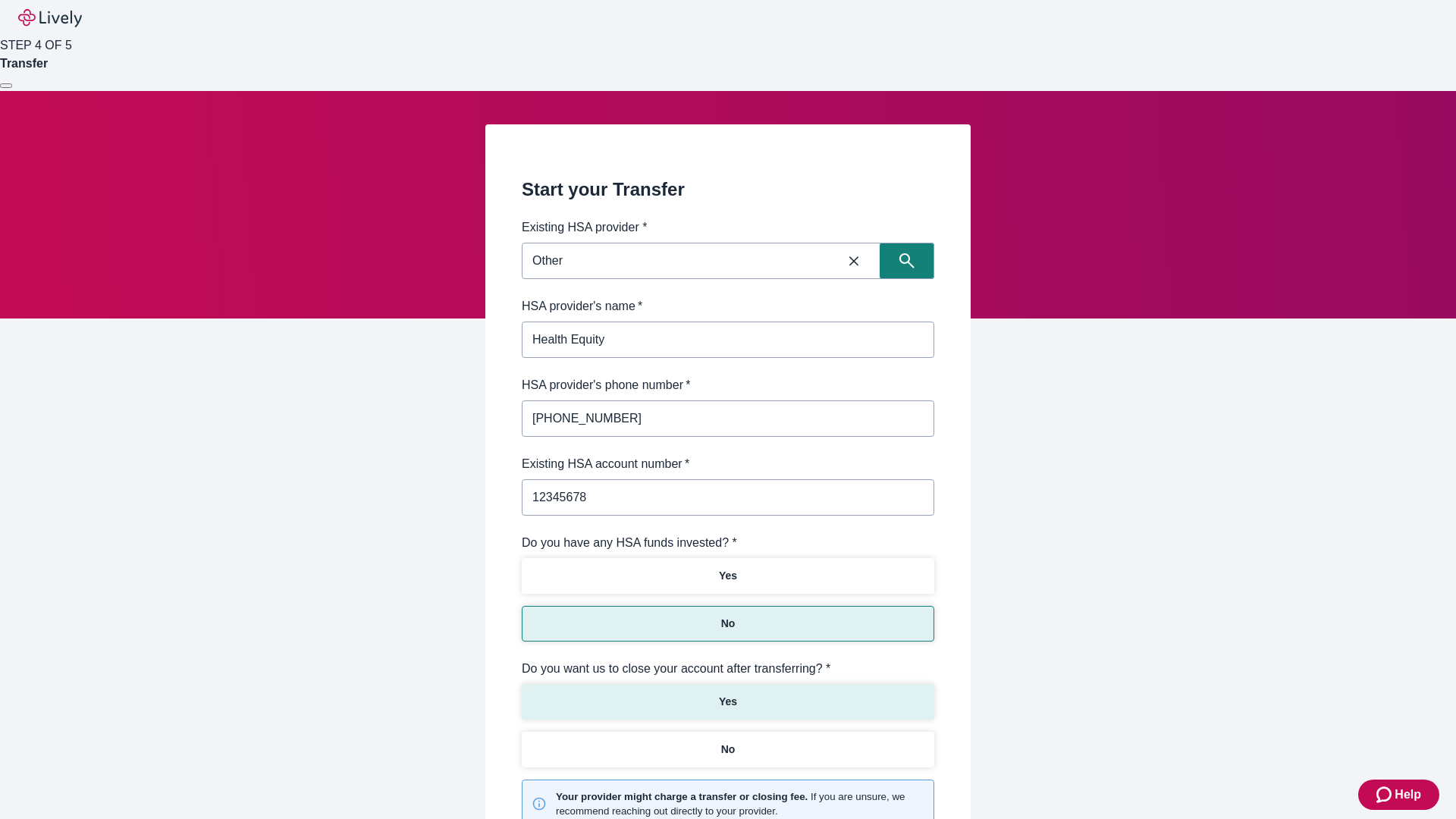
click at [727, 693] on p "Yes" at bounding box center [728, 702] width 18 height 16
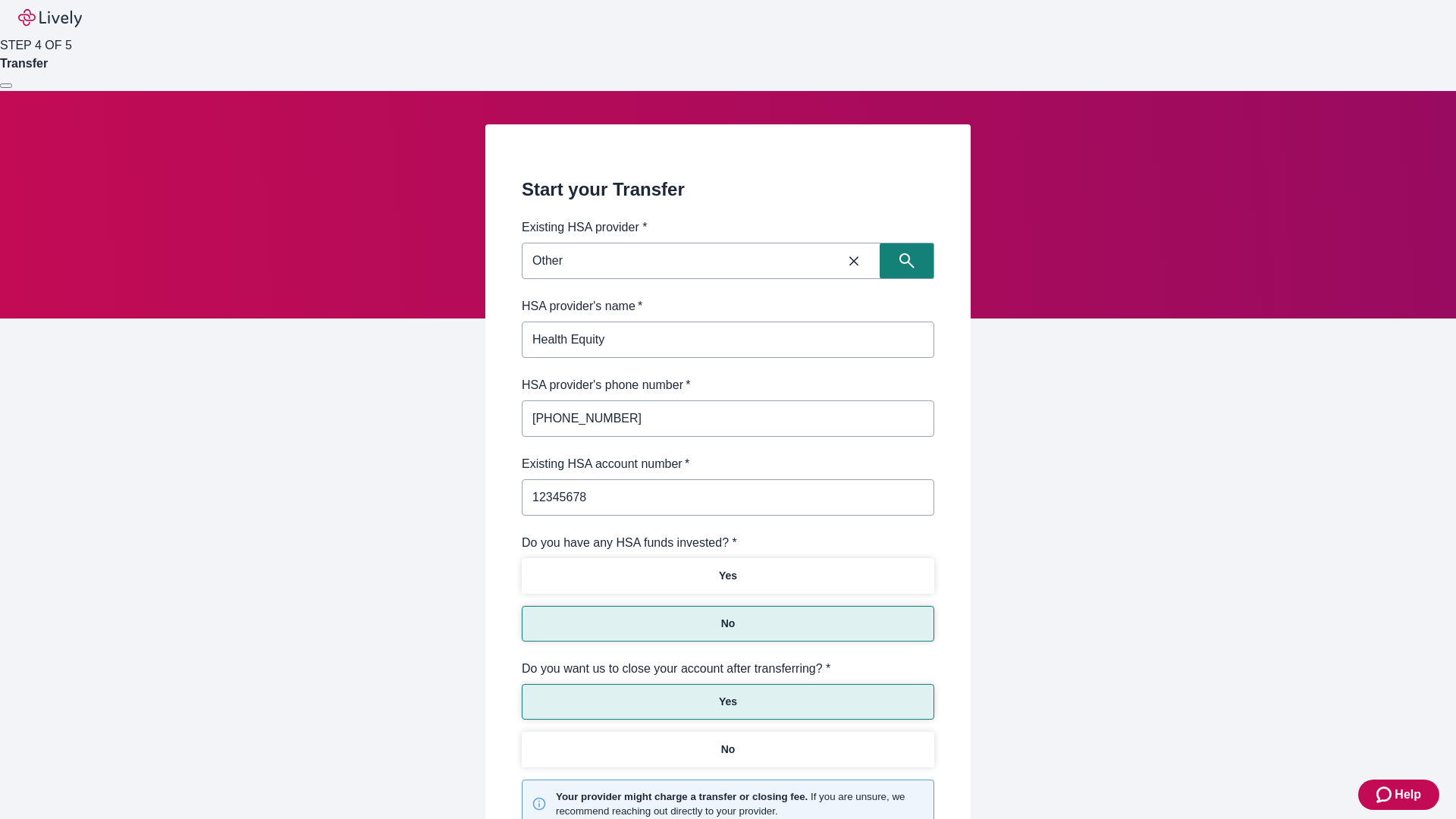
scroll to position [158, 0]
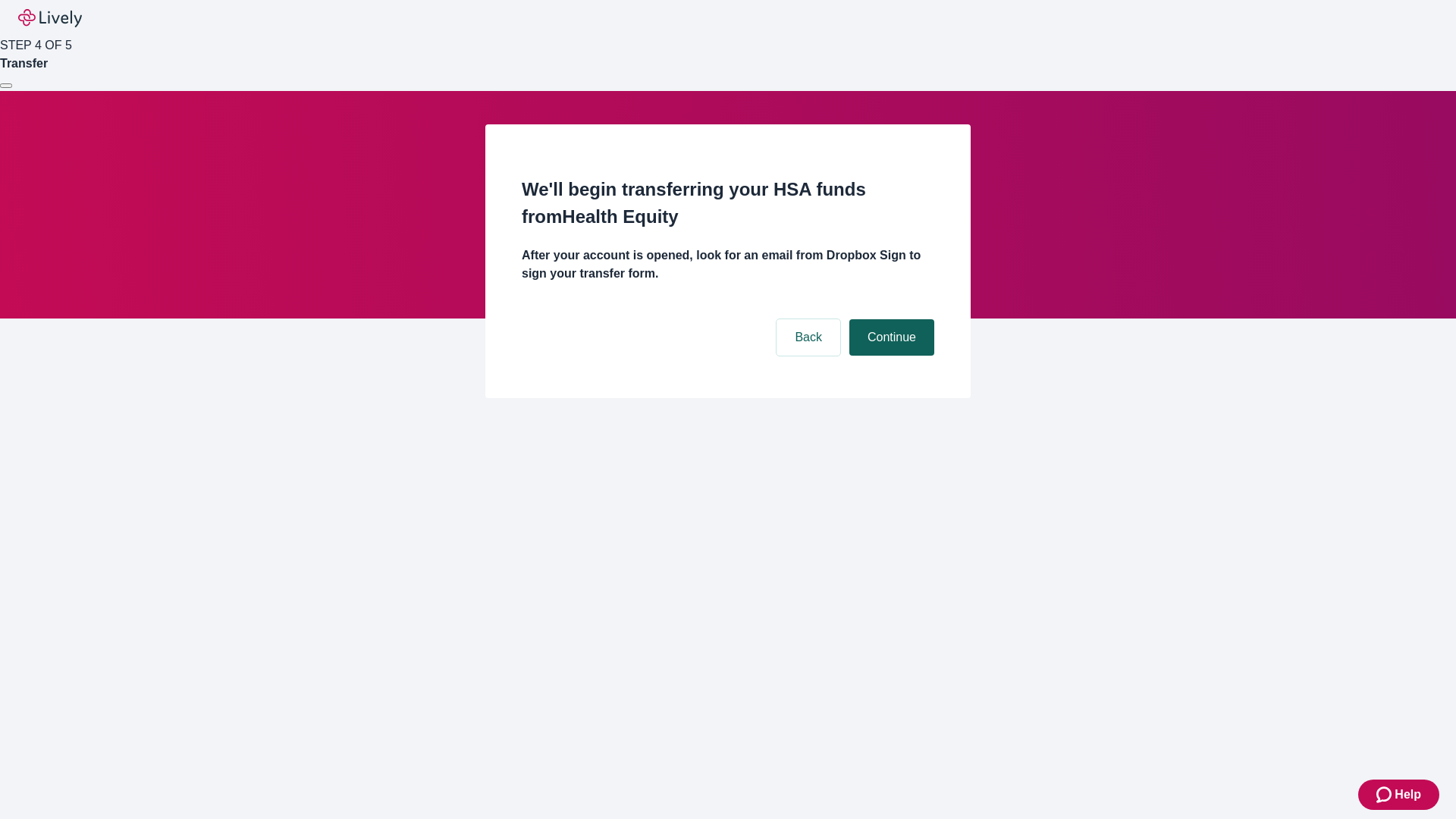
click at [890, 319] on button "Continue" at bounding box center [891, 337] width 85 height 36
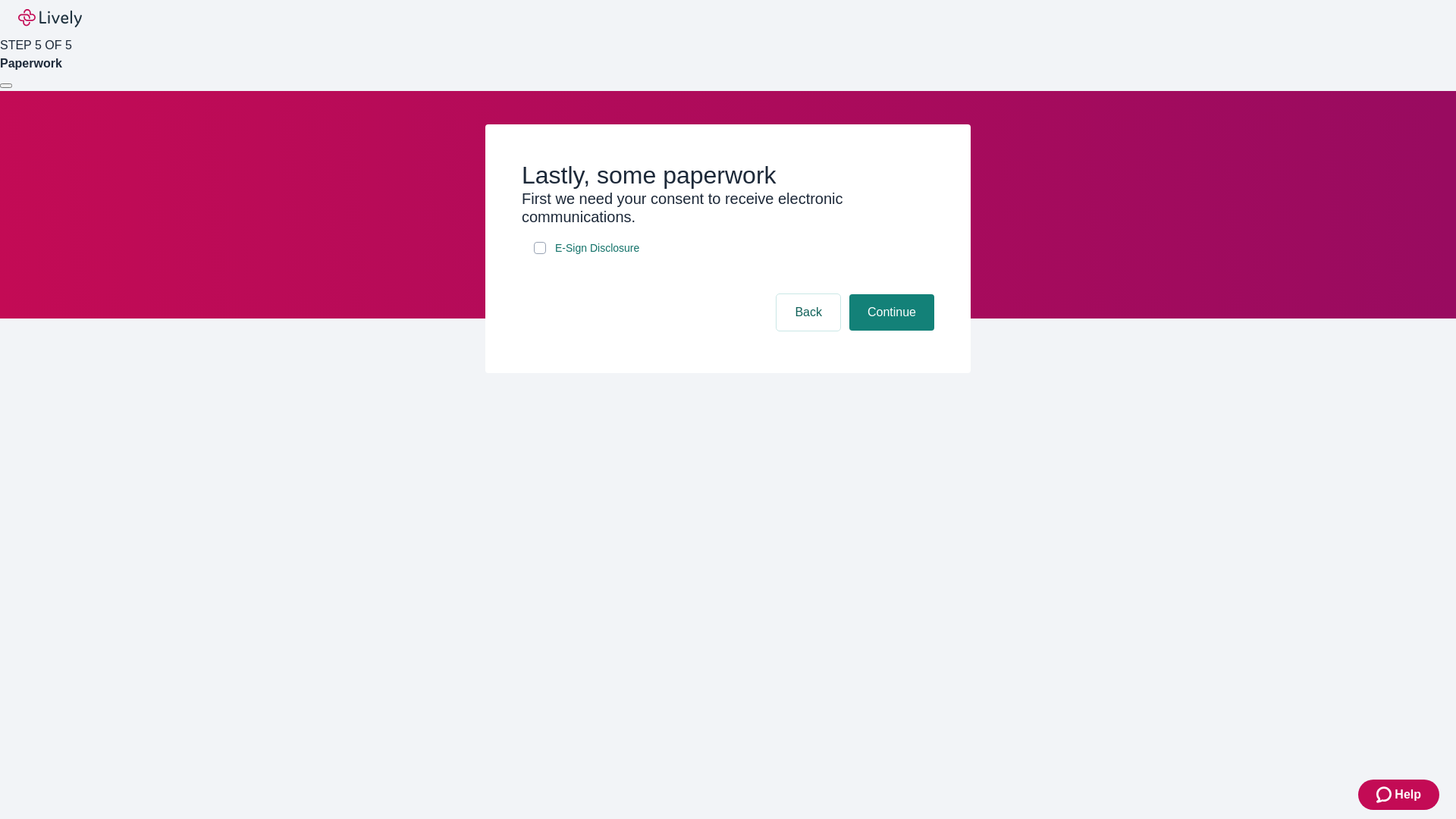
click at [540, 254] on input "E-Sign Disclosure" at bounding box center [539, 247] width 12 height 12
checkbox input "true"
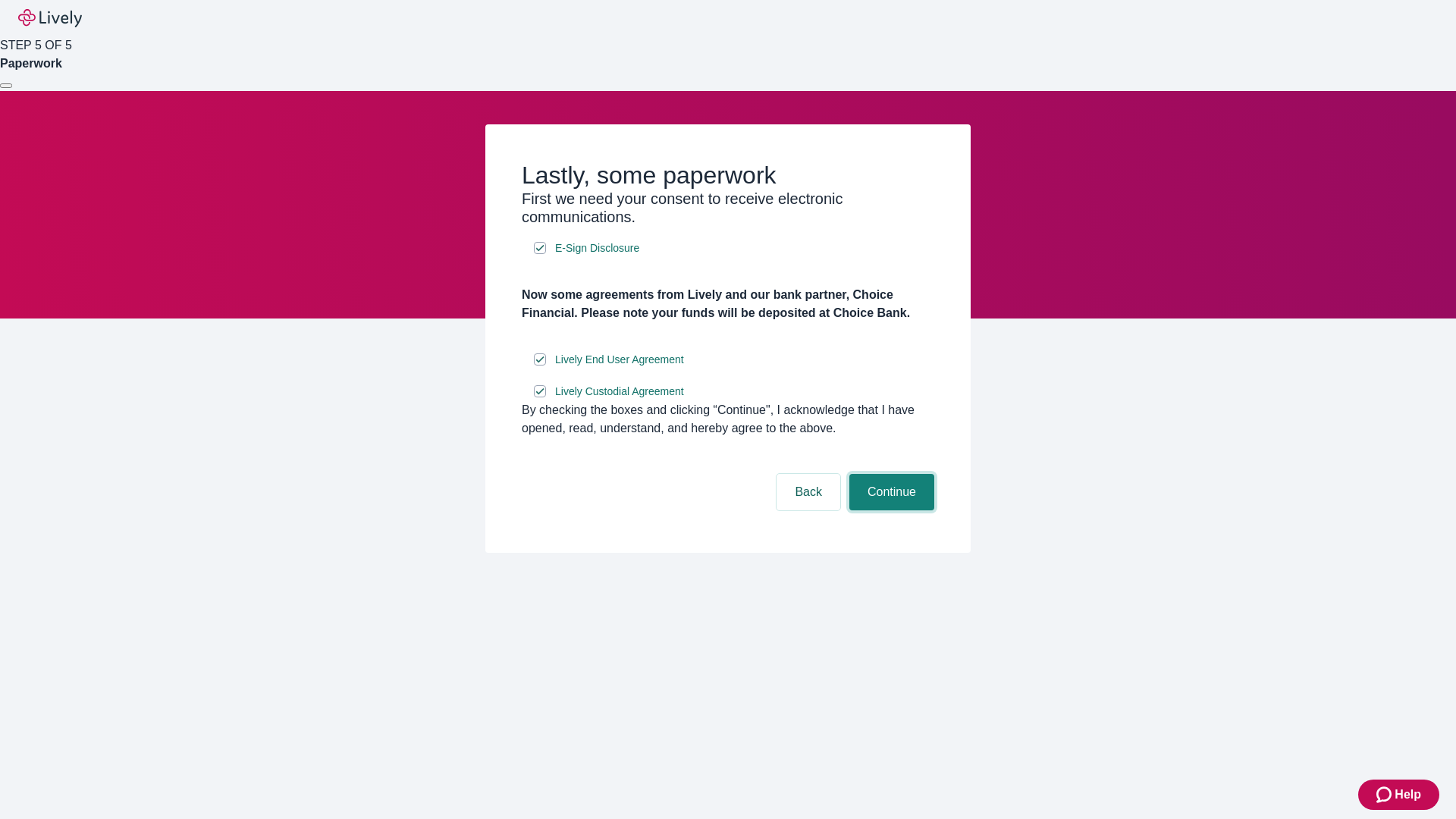
click at [890, 510] on button "Continue" at bounding box center [891, 492] width 85 height 36
